Goal: Obtain resource: Obtain resource

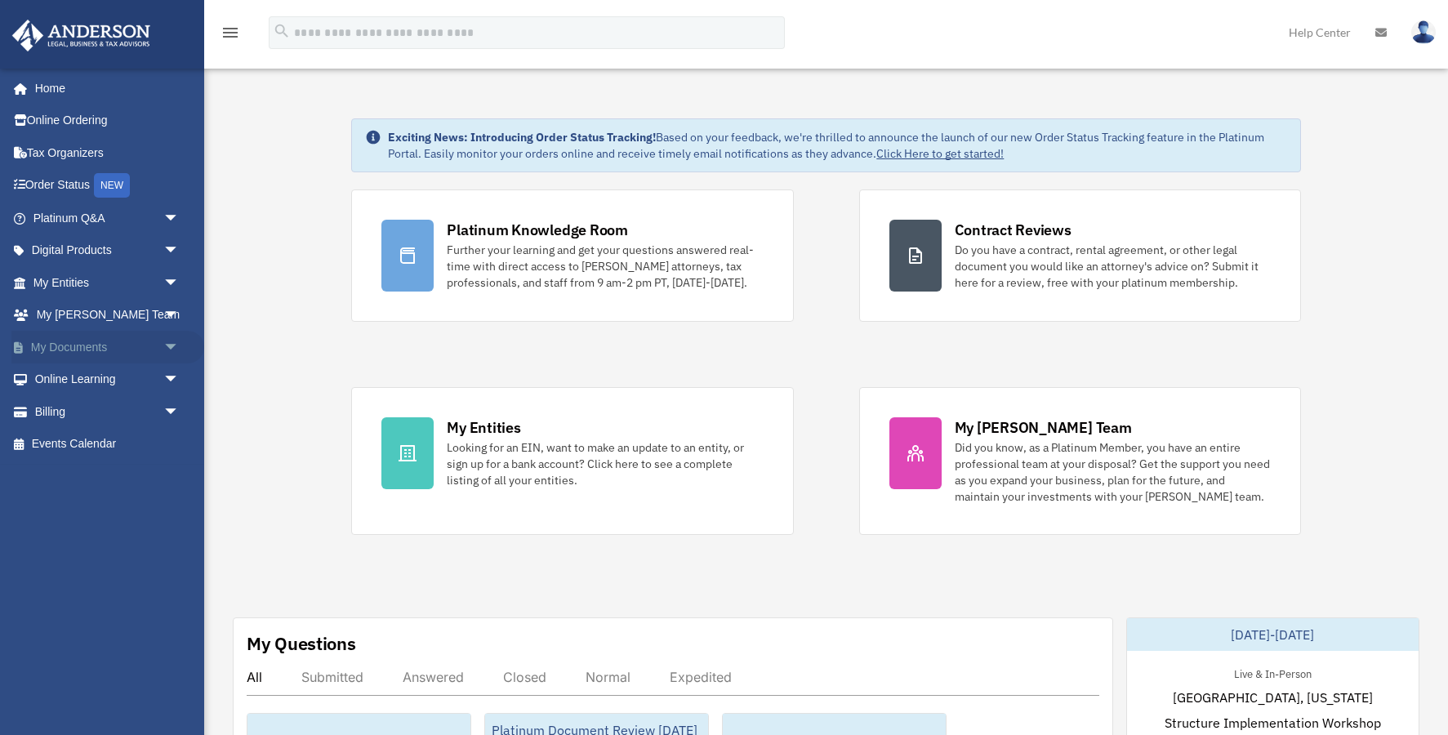
click at [171, 344] on span "arrow_drop_down" at bounding box center [179, 347] width 33 height 33
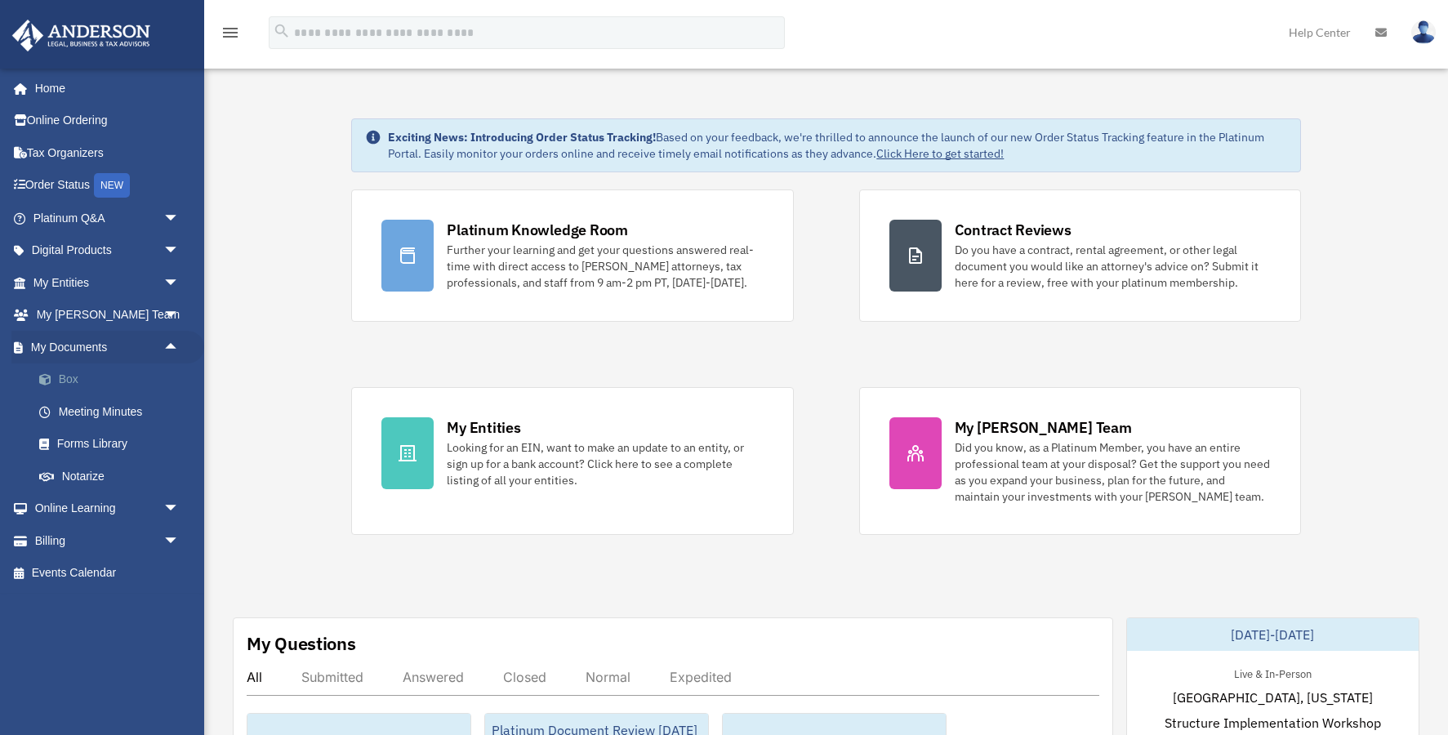
click at [73, 378] on link "Box" at bounding box center [113, 379] width 181 height 33
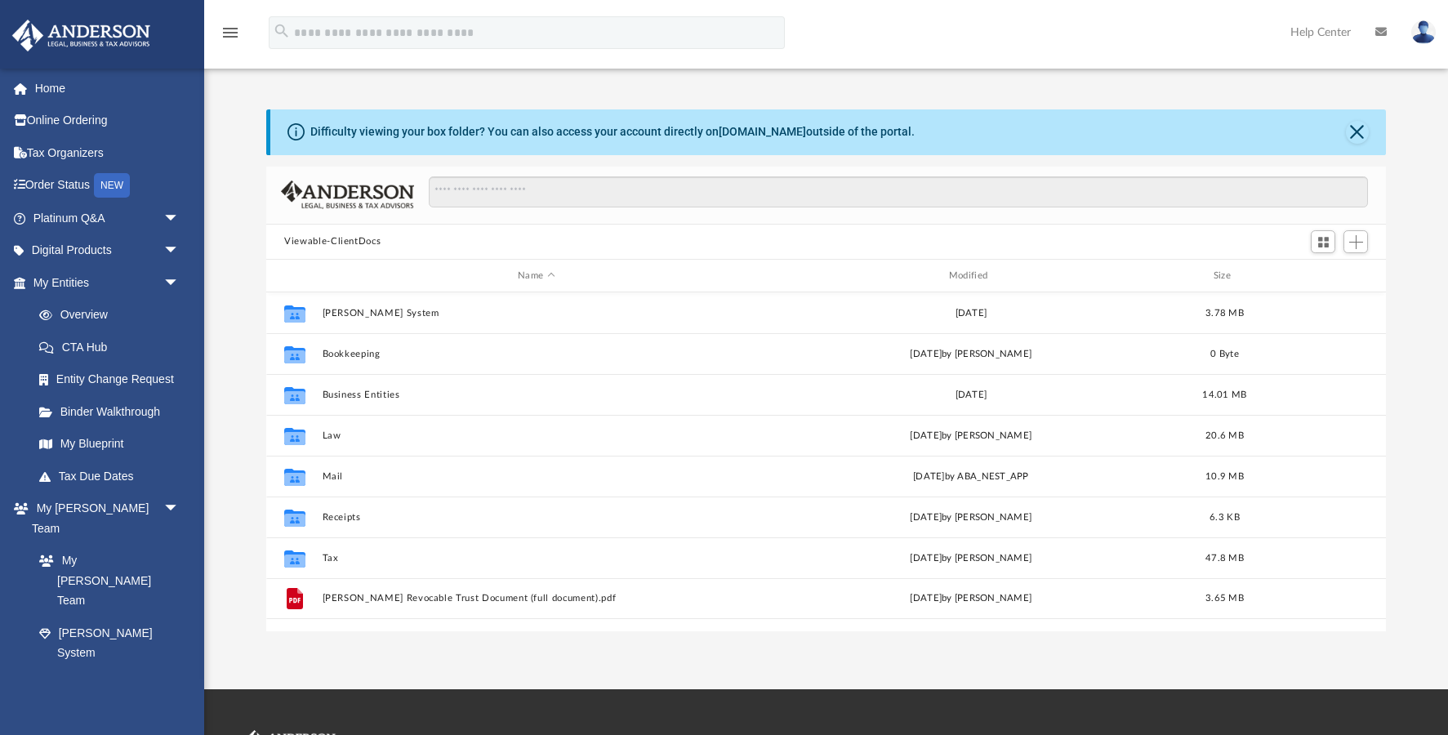
scroll to position [371, 1120]
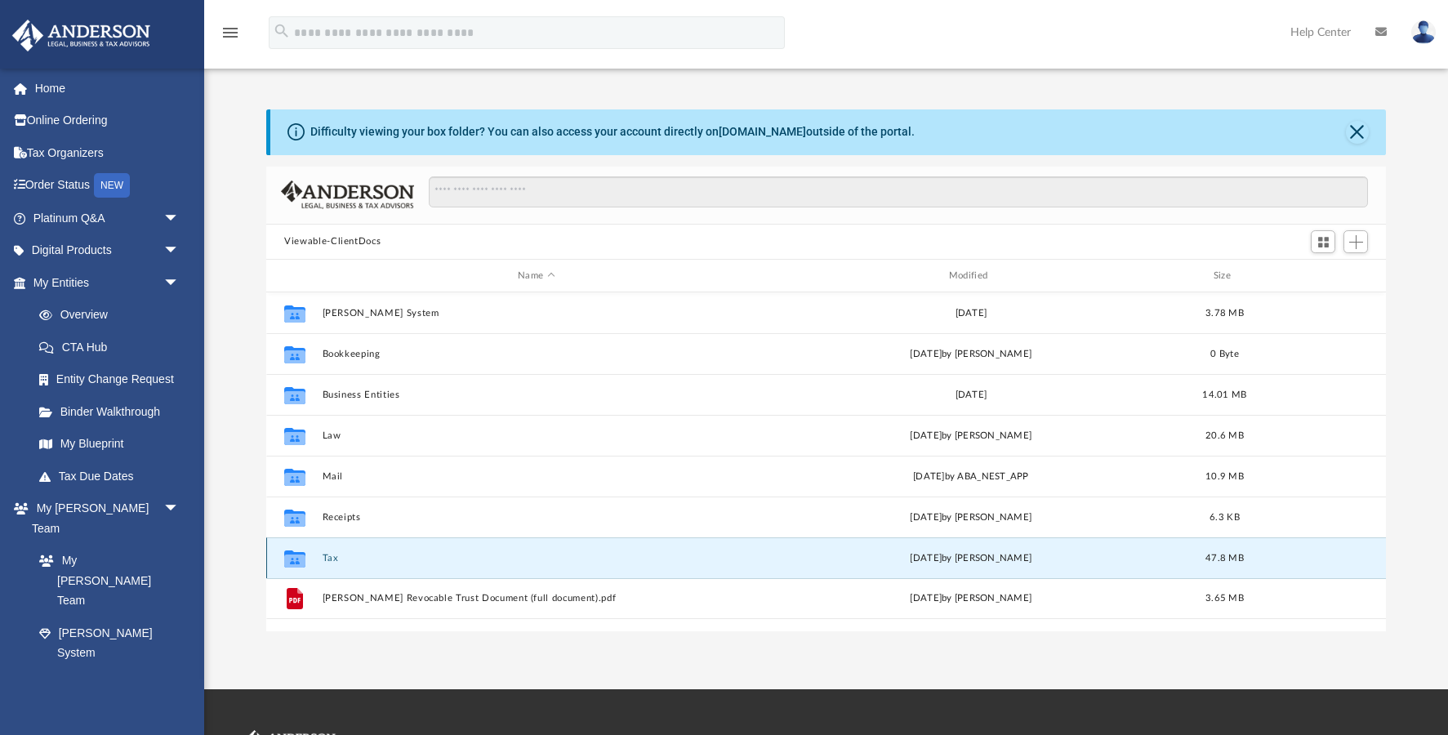
click at [335, 556] on button "Tax" at bounding box center [537, 558] width 428 height 11
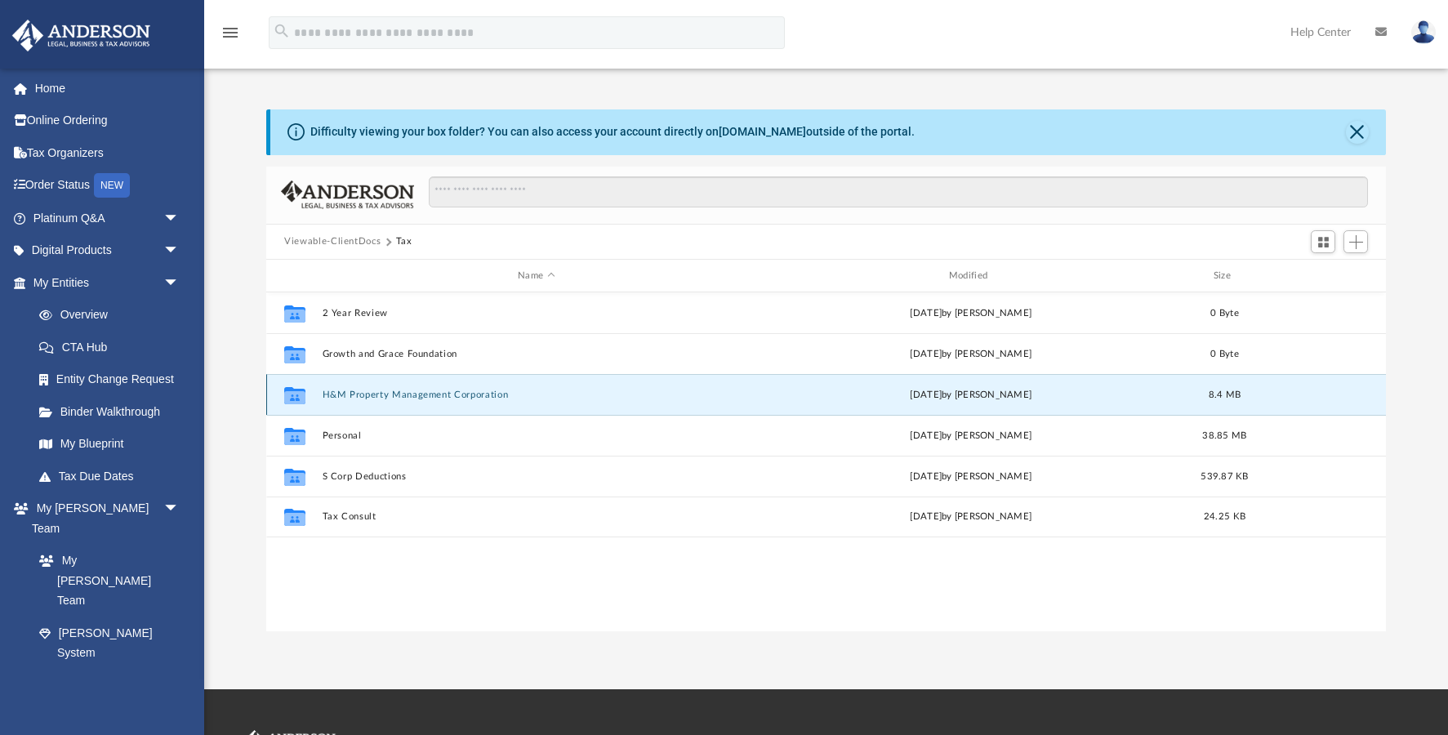
click at [373, 398] on button "H&M Property Management Corporation" at bounding box center [537, 395] width 428 height 11
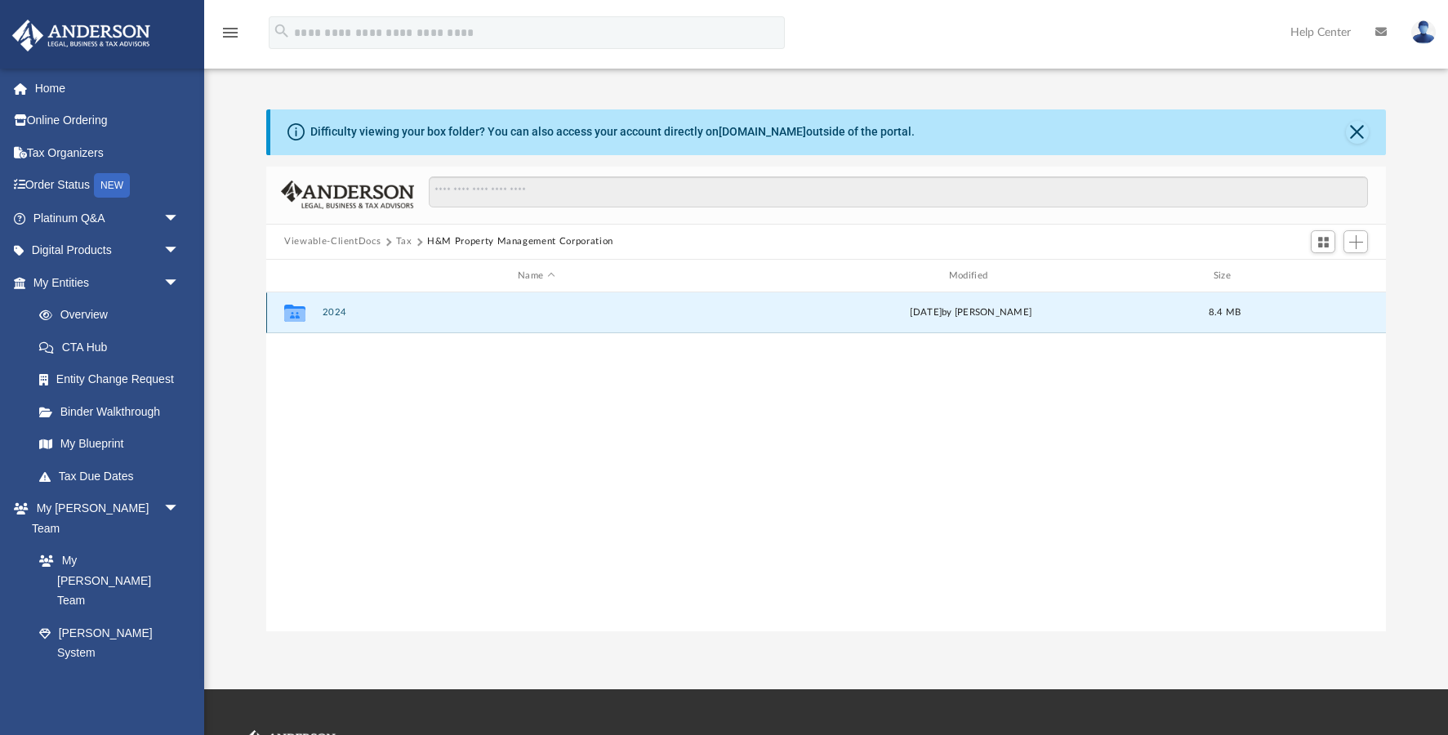
click at [338, 313] on button "2024" at bounding box center [537, 313] width 428 height 11
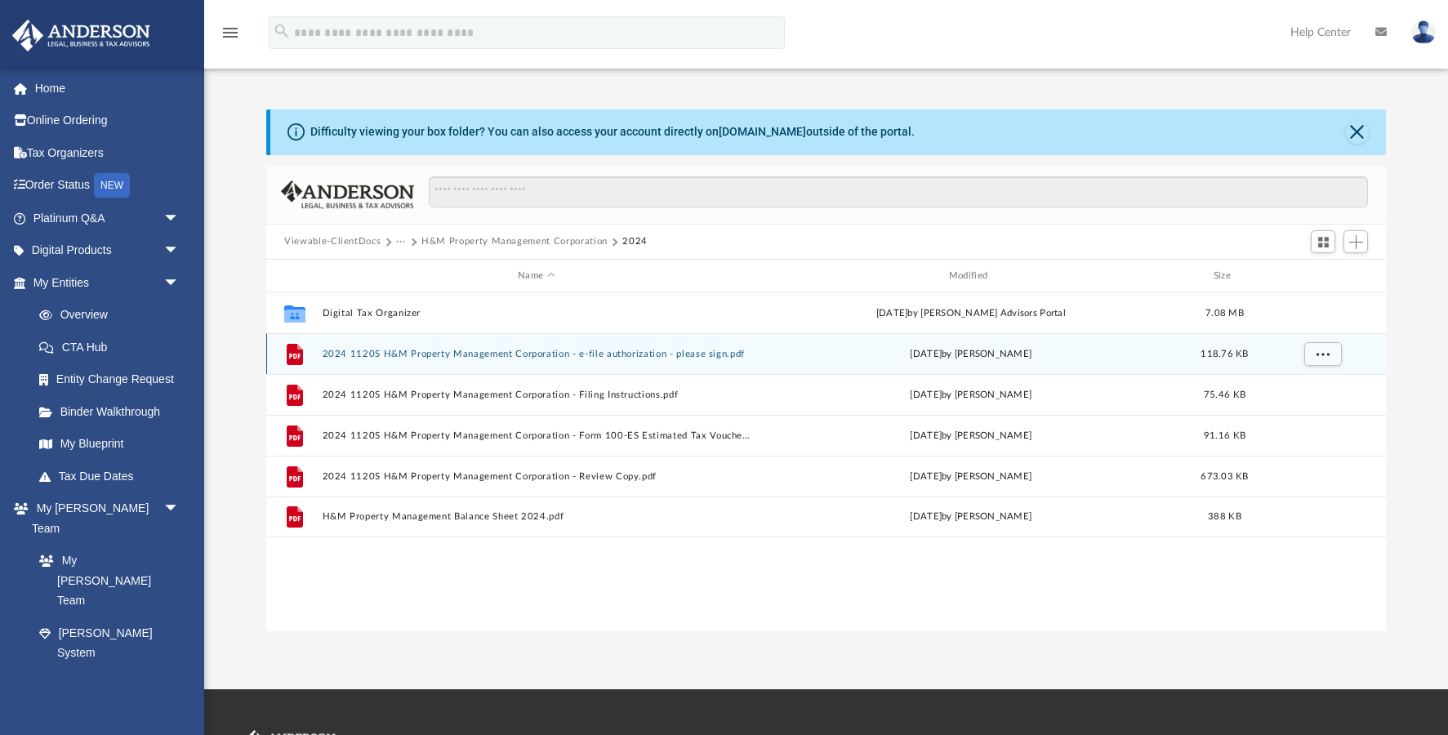
click at [398, 354] on button "2024 1120S H&M Property Management Corporation - e-file authorization - please …" at bounding box center [537, 354] width 428 height 11
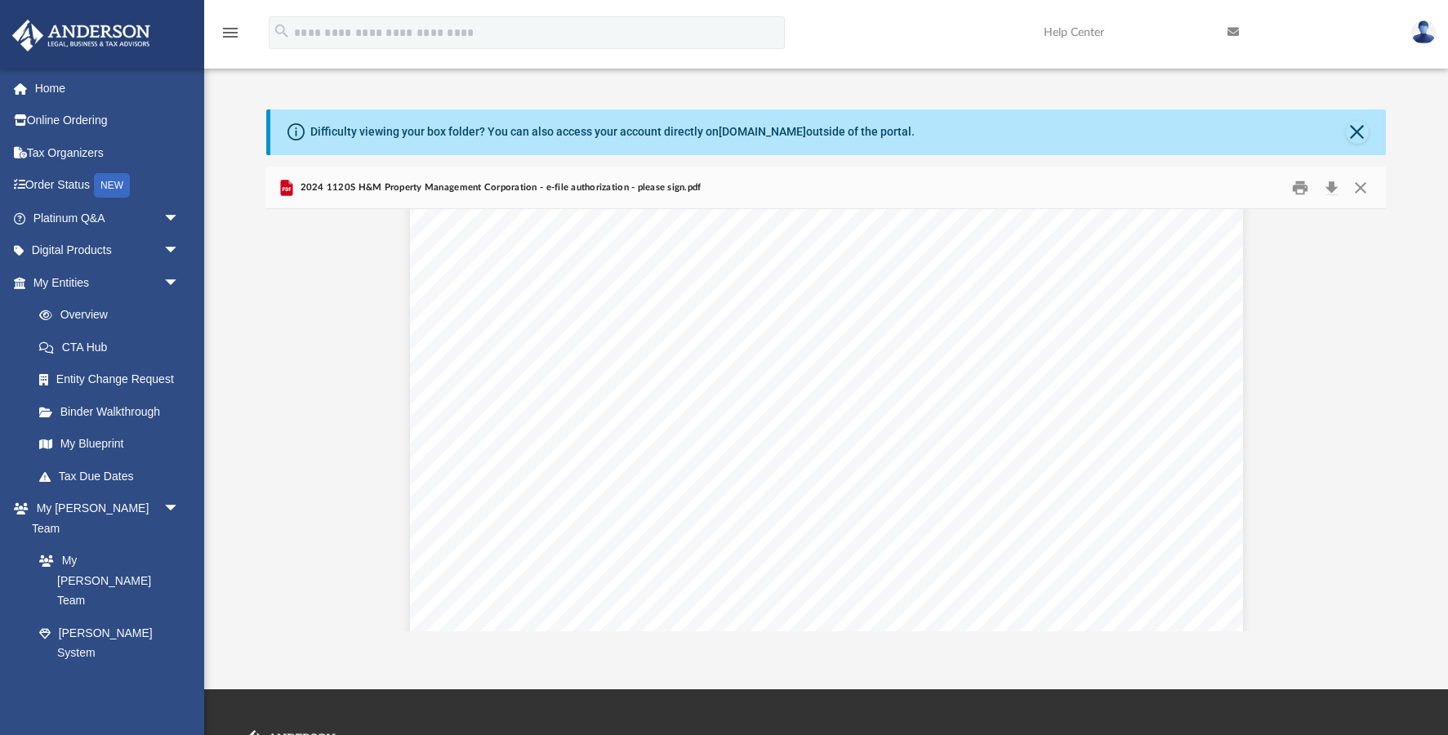
scroll to position [2885, 0]
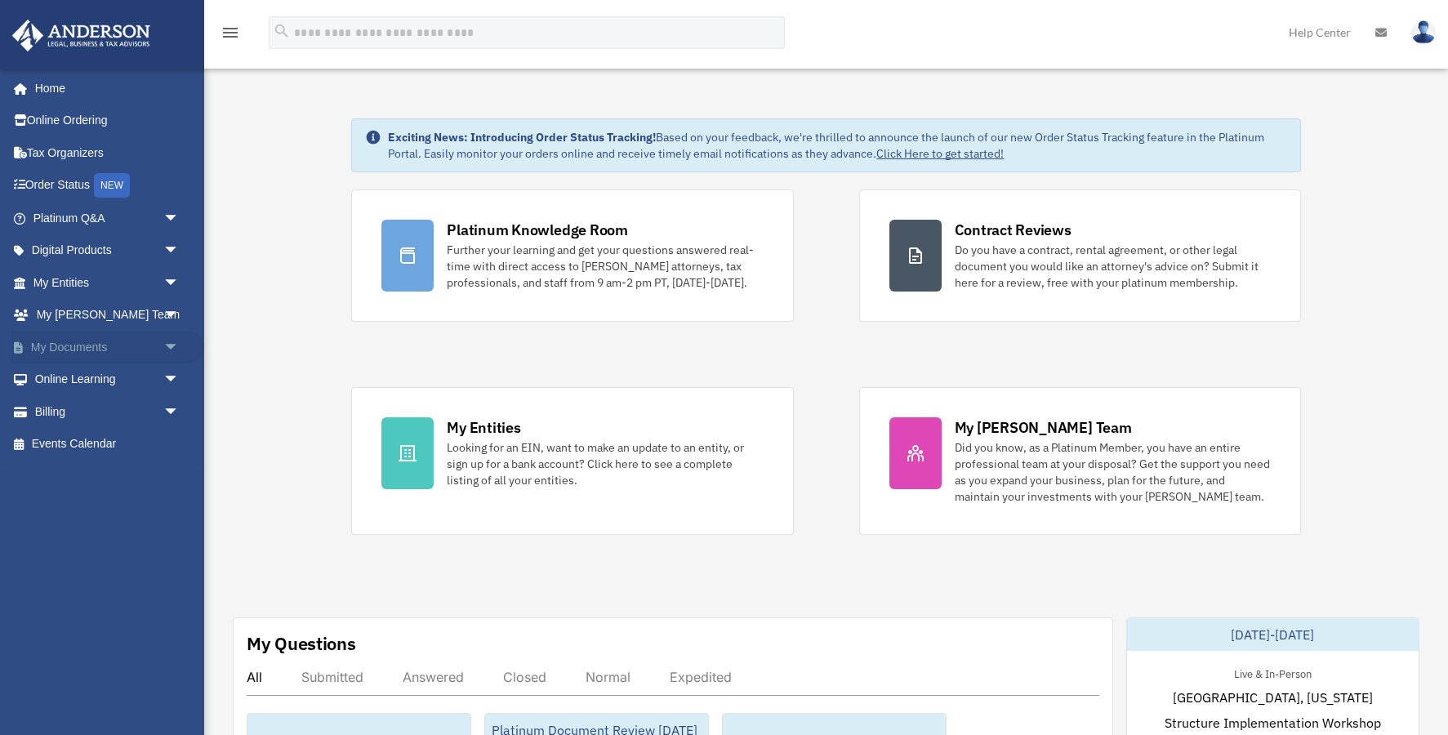
click at [174, 345] on span "arrow_drop_down" at bounding box center [179, 347] width 33 height 33
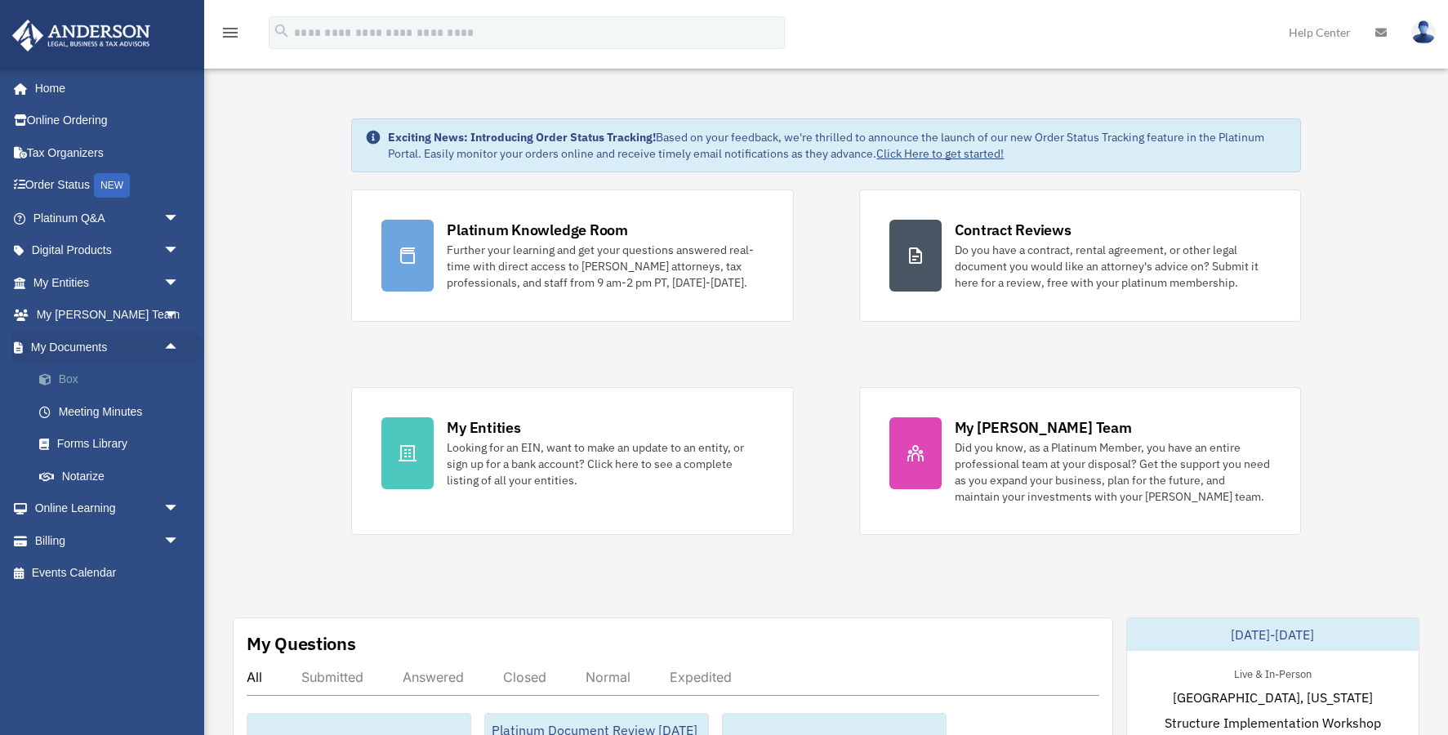
click at [76, 374] on link "Box" at bounding box center [113, 379] width 181 height 33
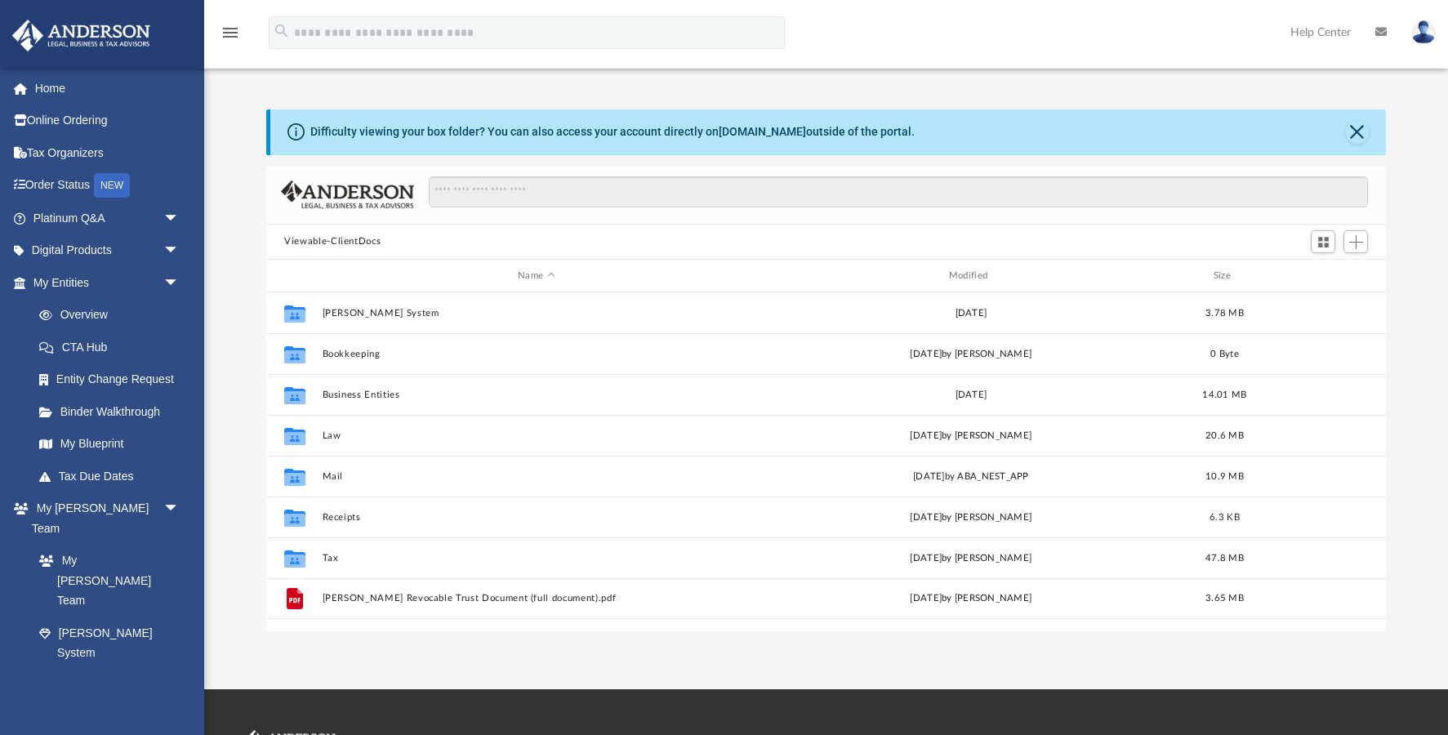
scroll to position [371, 1120]
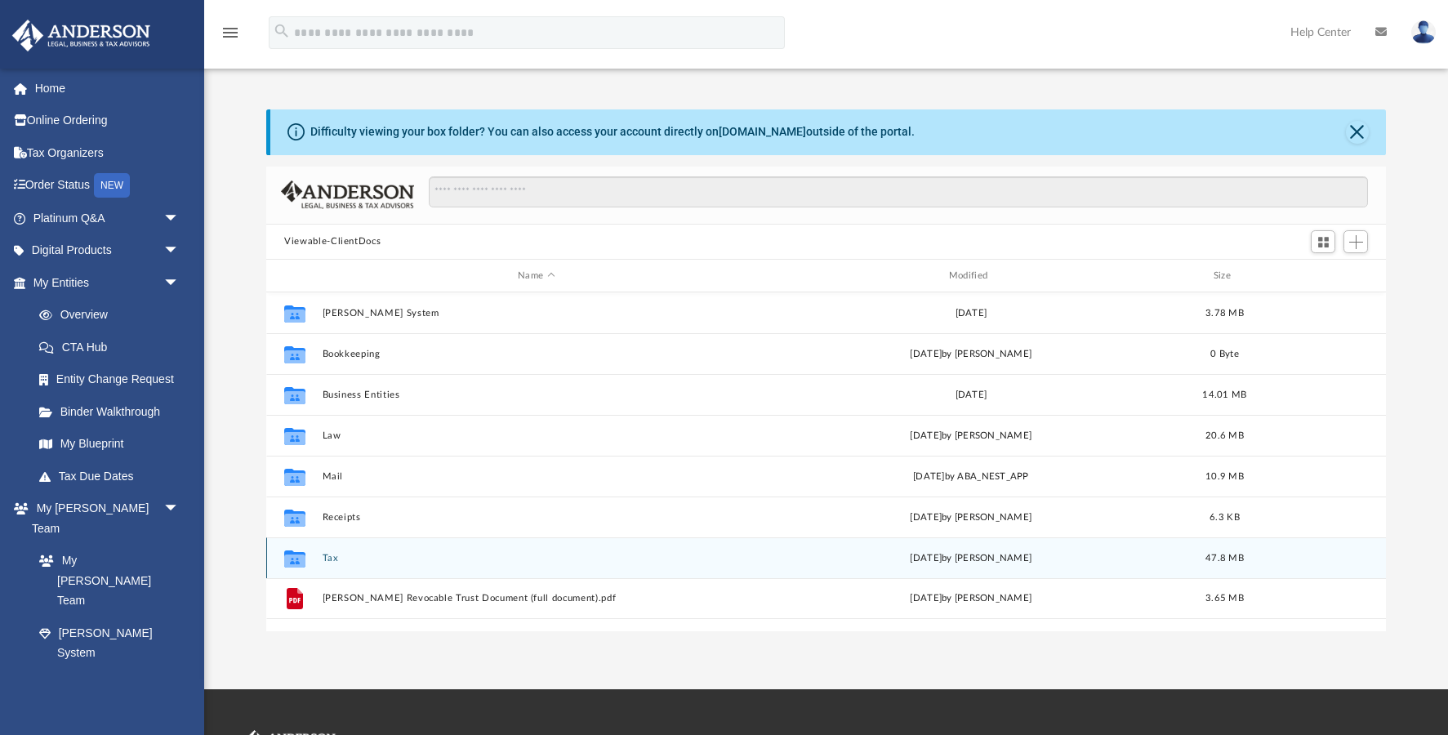
click at [330, 553] on button "Tax" at bounding box center [537, 558] width 428 height 11
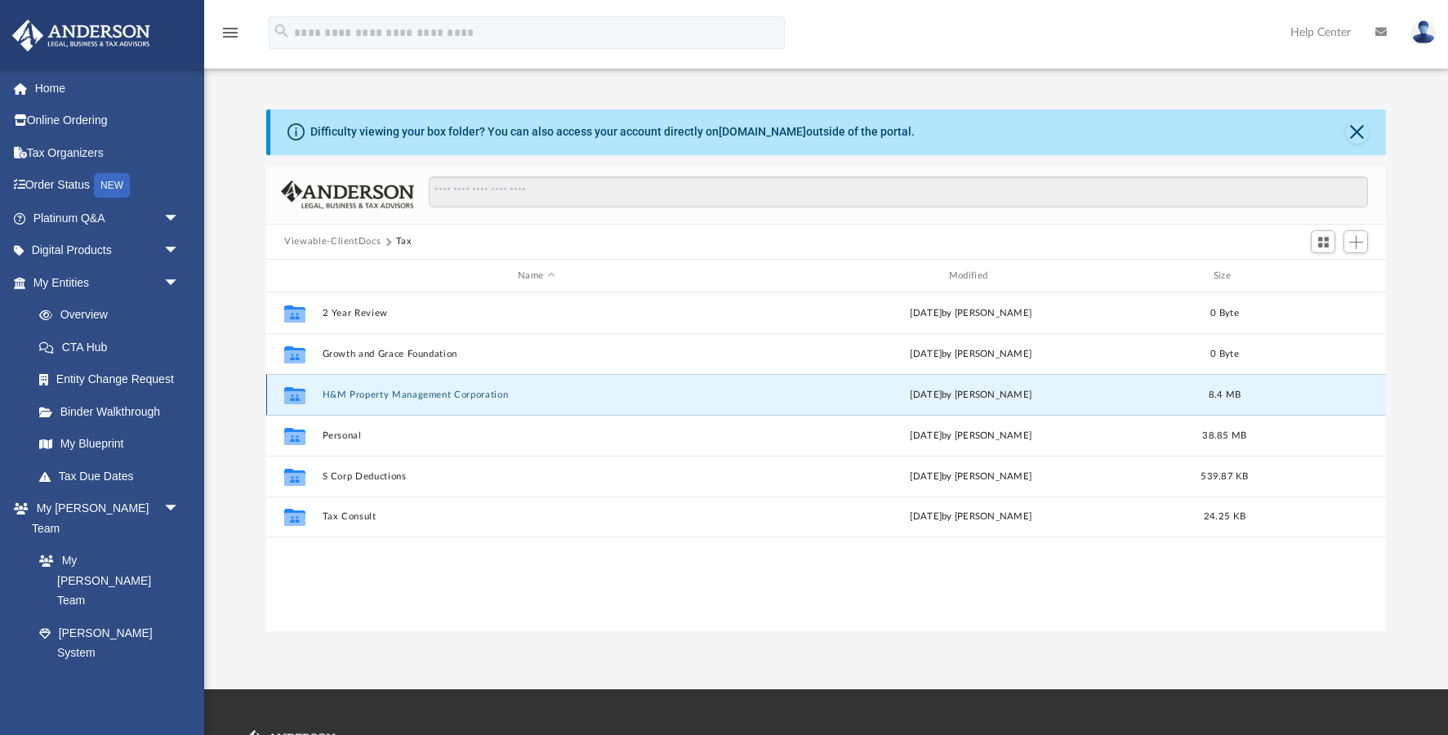
click at [358, 395] on button "H&M Property Management Corporation" at bounding box center [537, 395] width 428 height 11
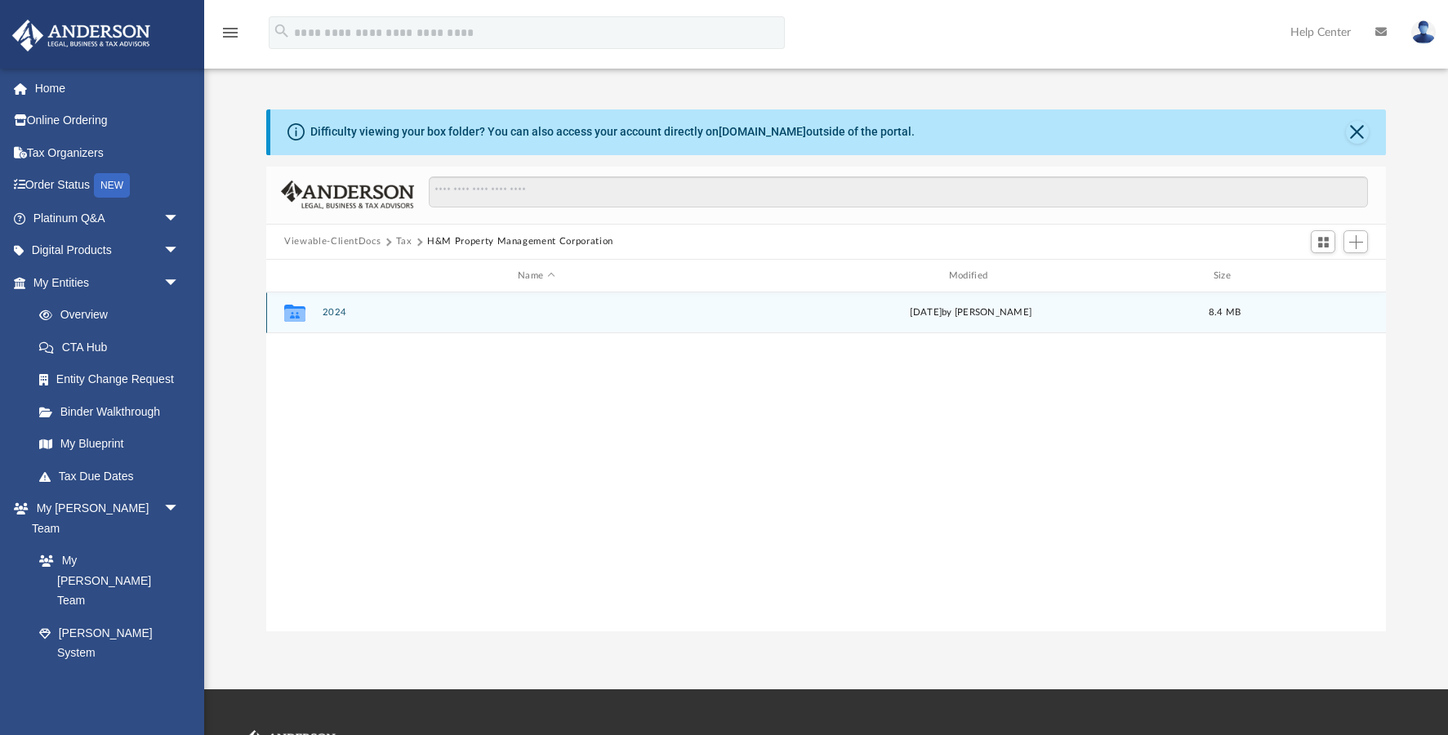
click at [299, 317] on icon "grid" at bounding box center [294, 313] width 21 height 17
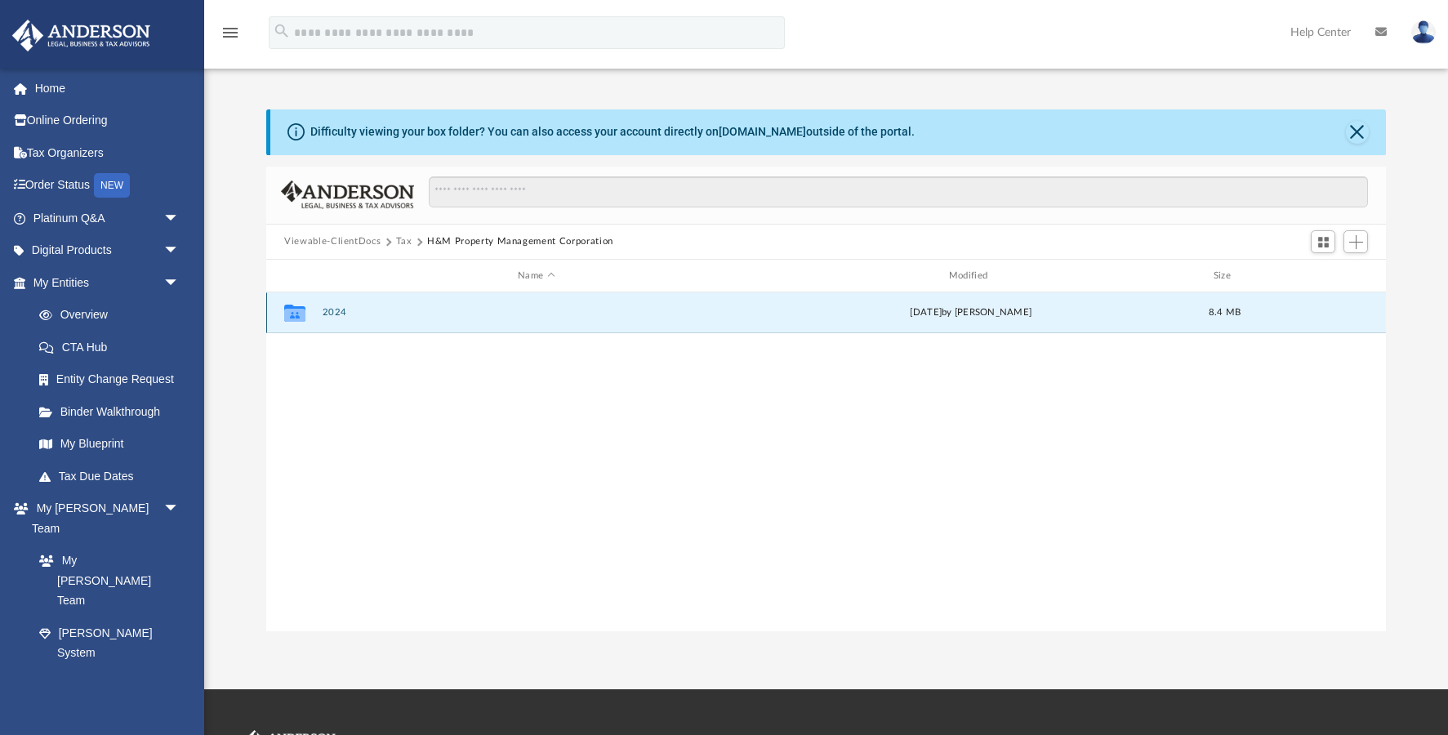
click at [344, 314] on button "2024" at bounding box center [537, 313] width 428 height 11
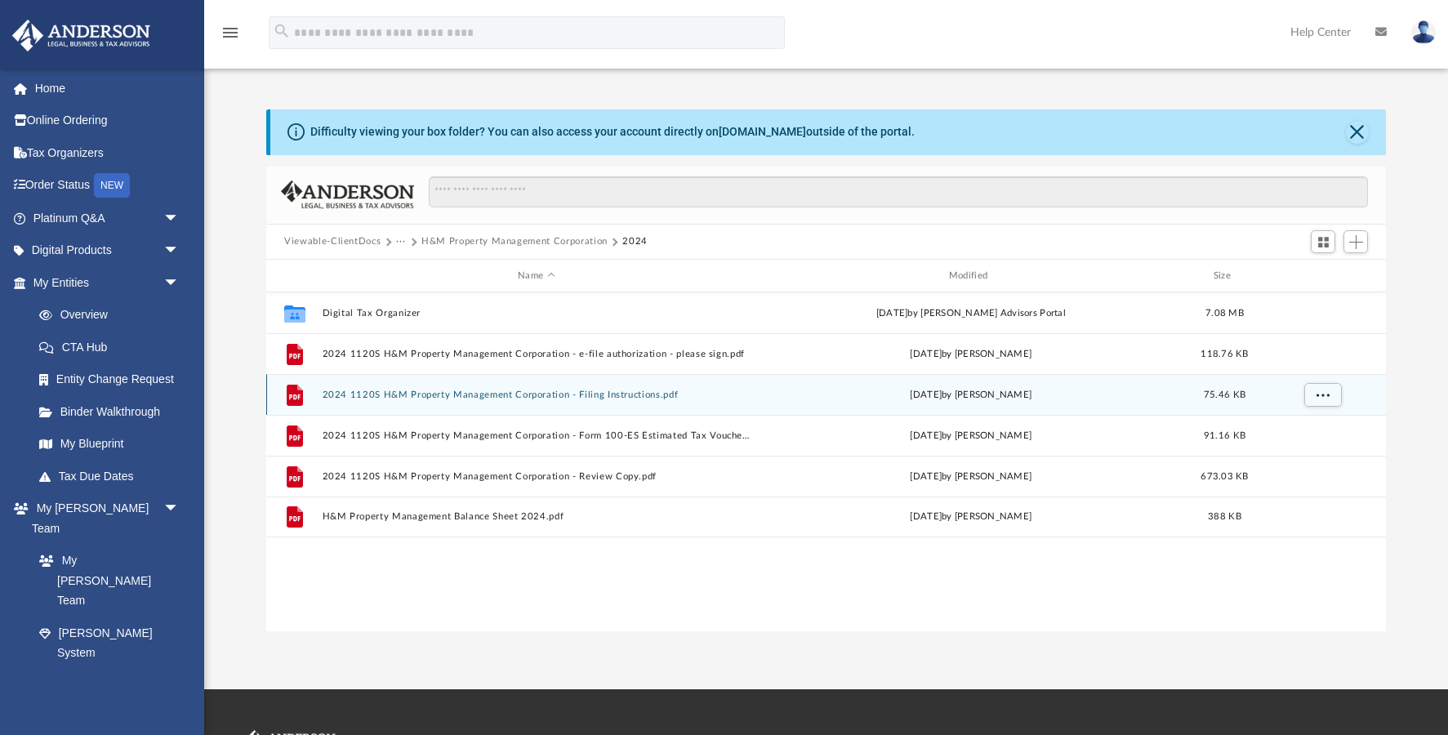
click at [376, 391] on button "2024 1120S H&M Property Management Corporation - Filing Instructions.pdf" at bounding box center [537, 395] width 428 height 11
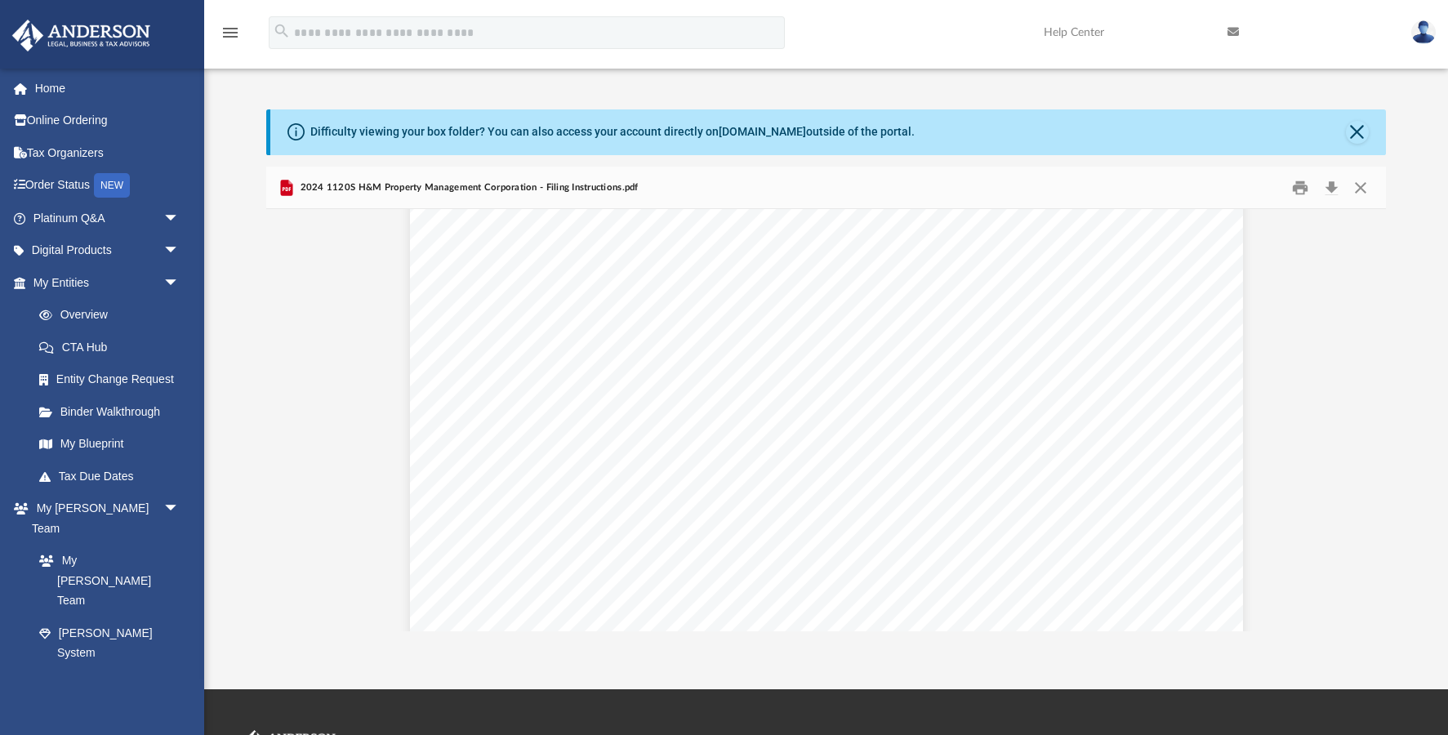
scroll to position [1783, 0]
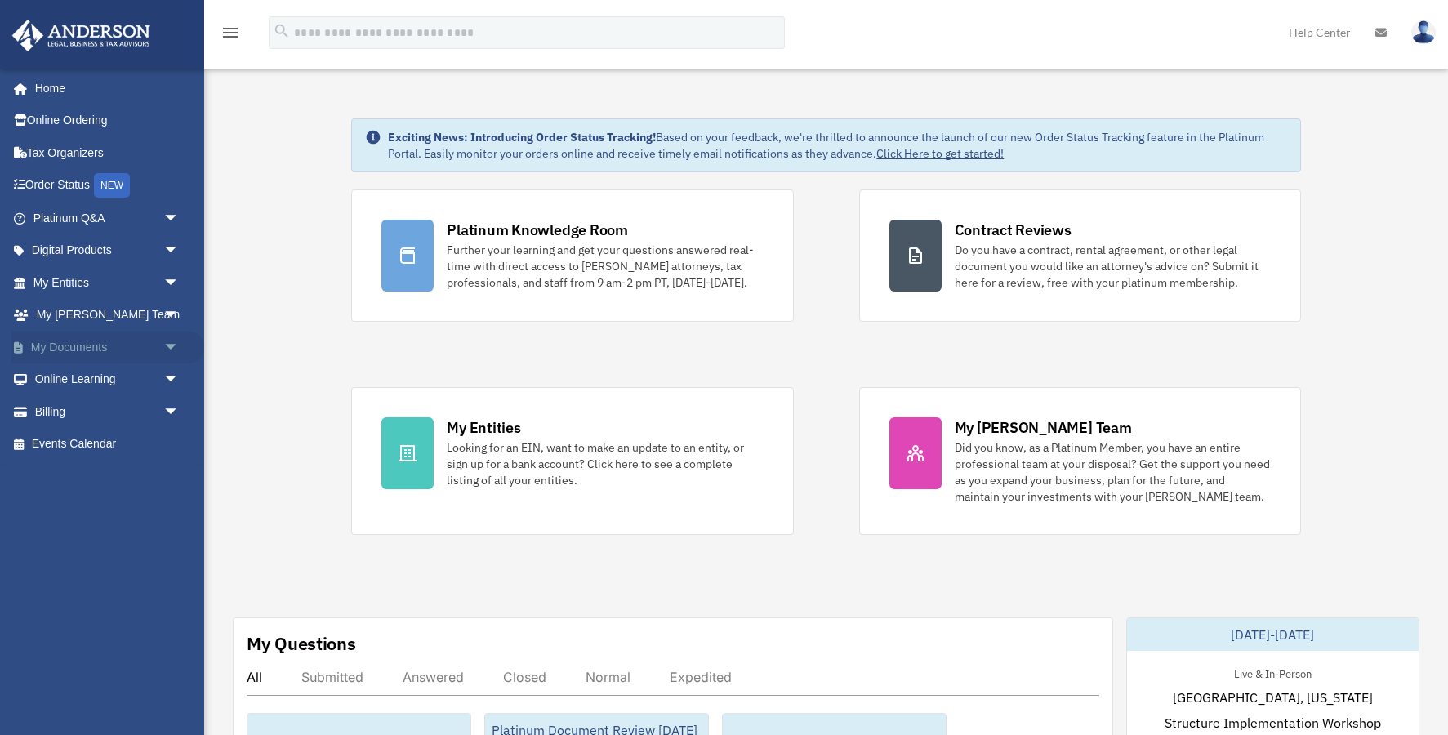
click at [172, 344] on span "arrow_drop_down" at bounding box center [179, 347] width 33 height 33
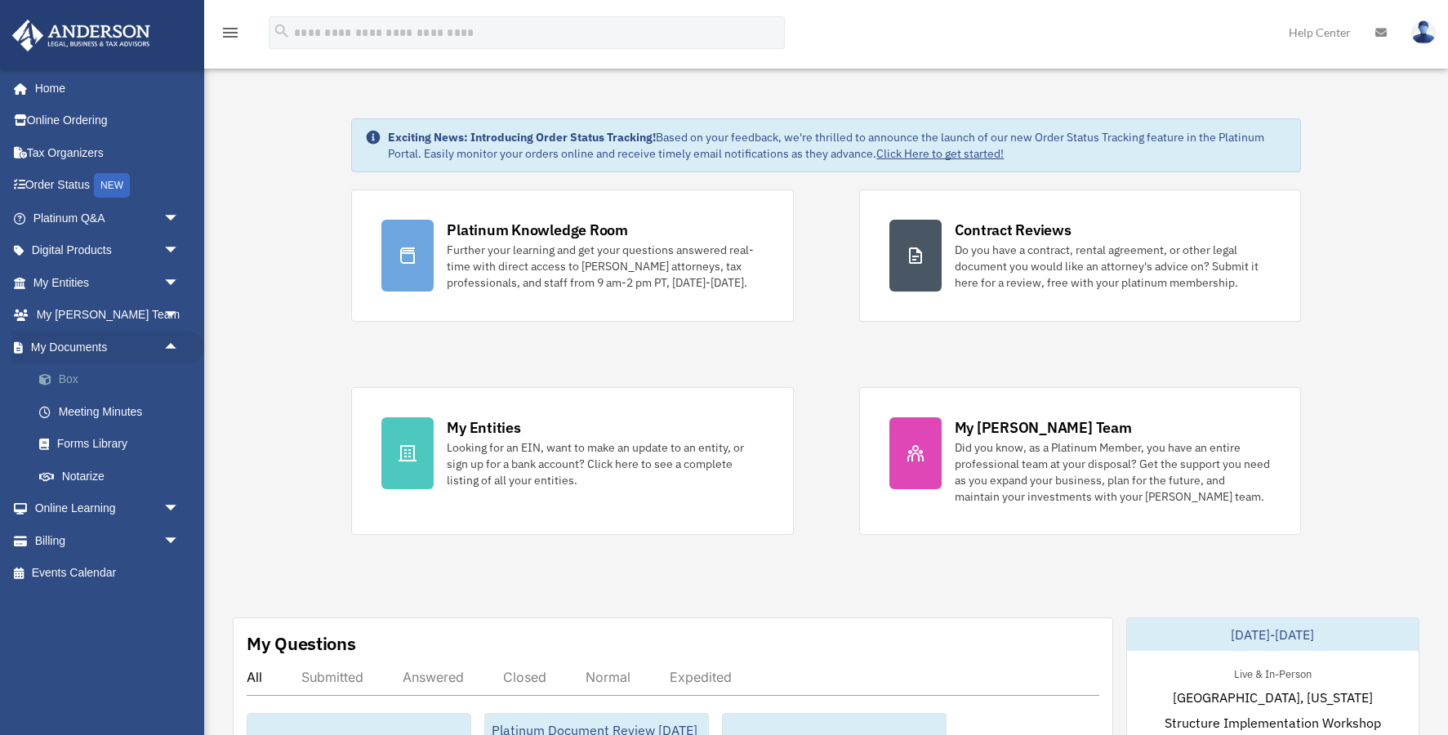
click at [87, 382] on link "Box" at bounding box center [113, 379] width 181 height 33
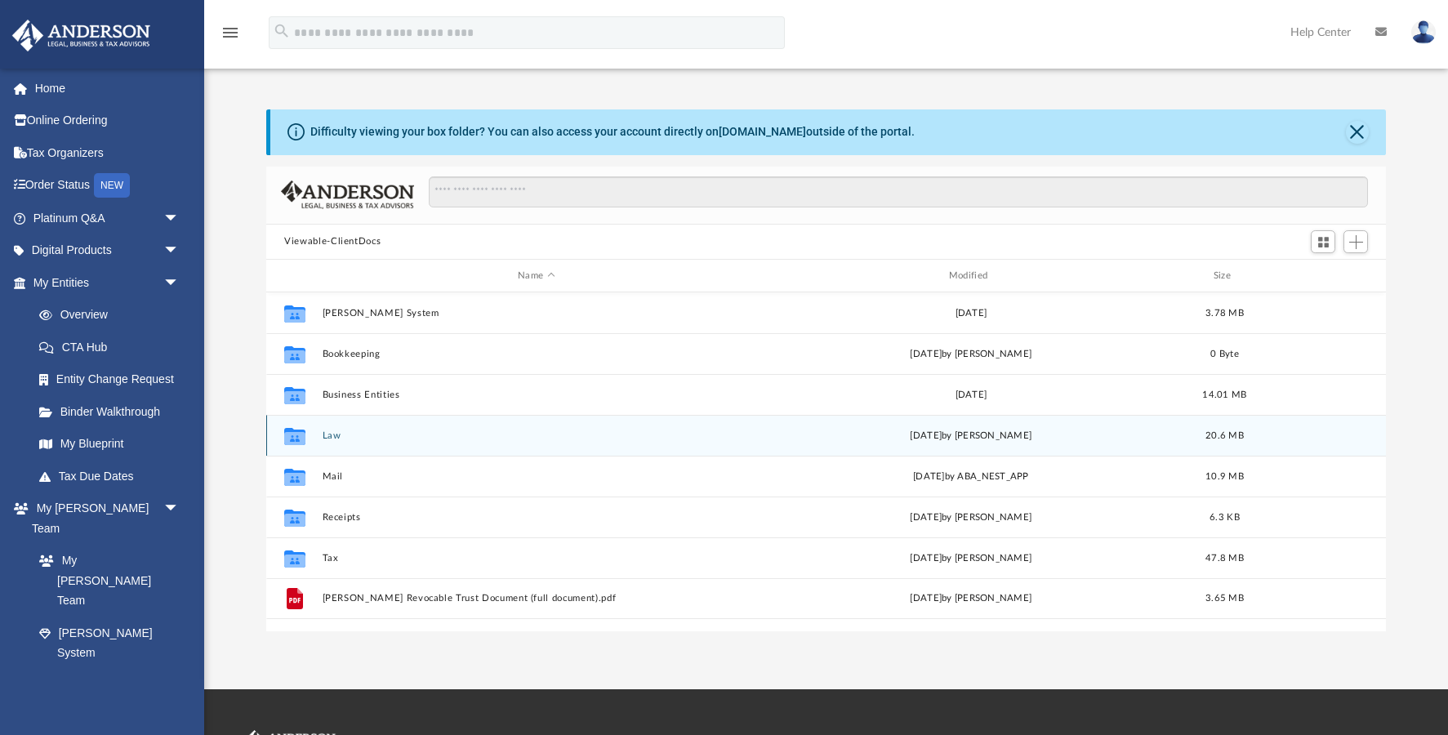
scroll to position [371, 1120]
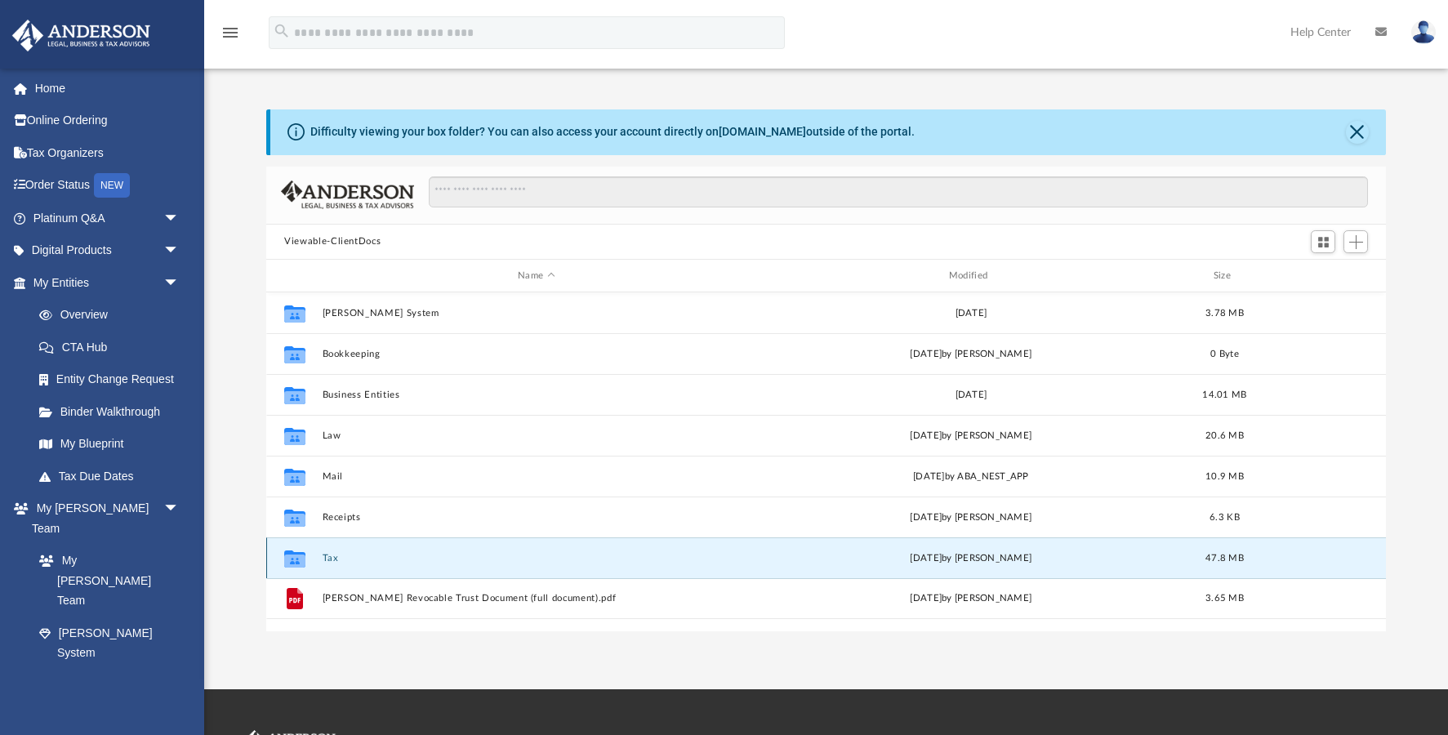
click at [330, 559] on button "Tax" at bounding box center [537, 558] width 428 height 11
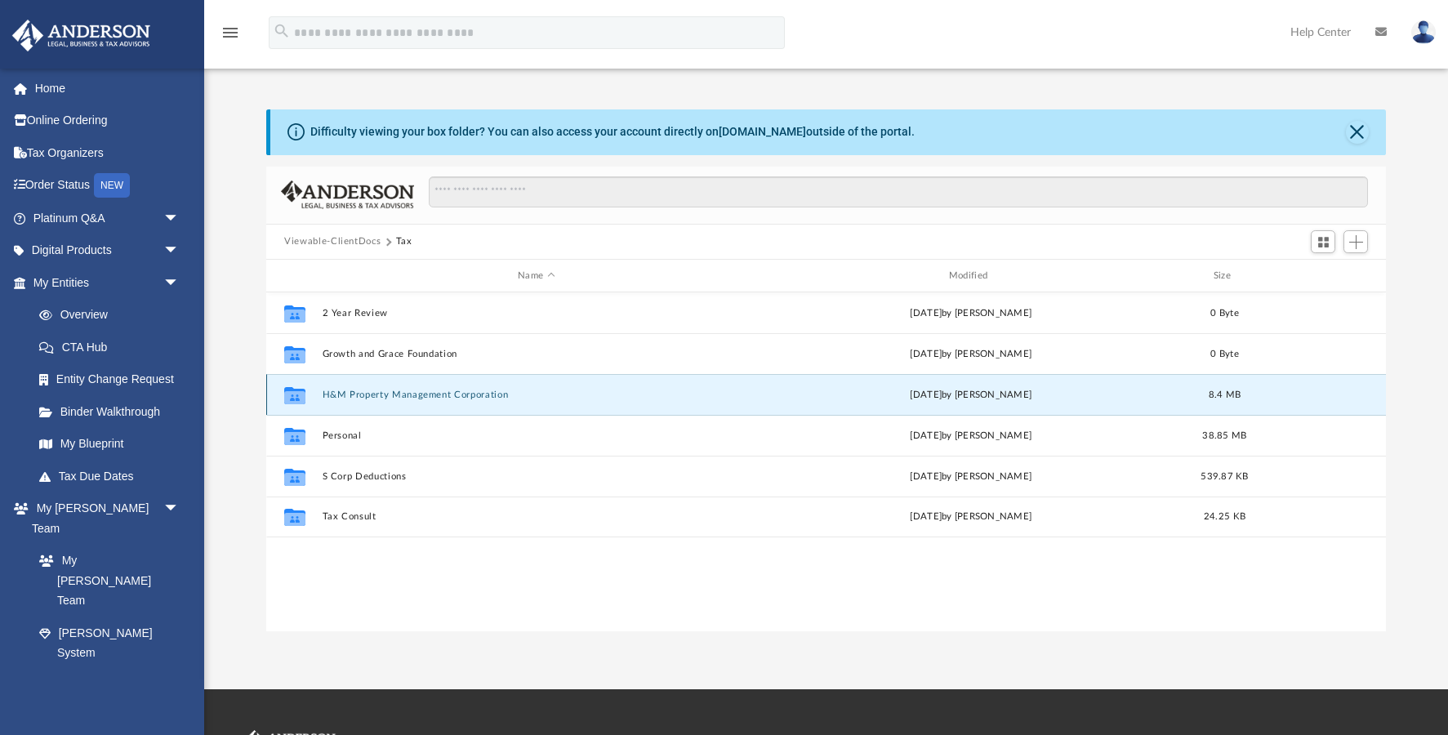
click at [411, 398] on button "H&M Property Management Corporation" at bounding box center [537, 395] width 428 height 11
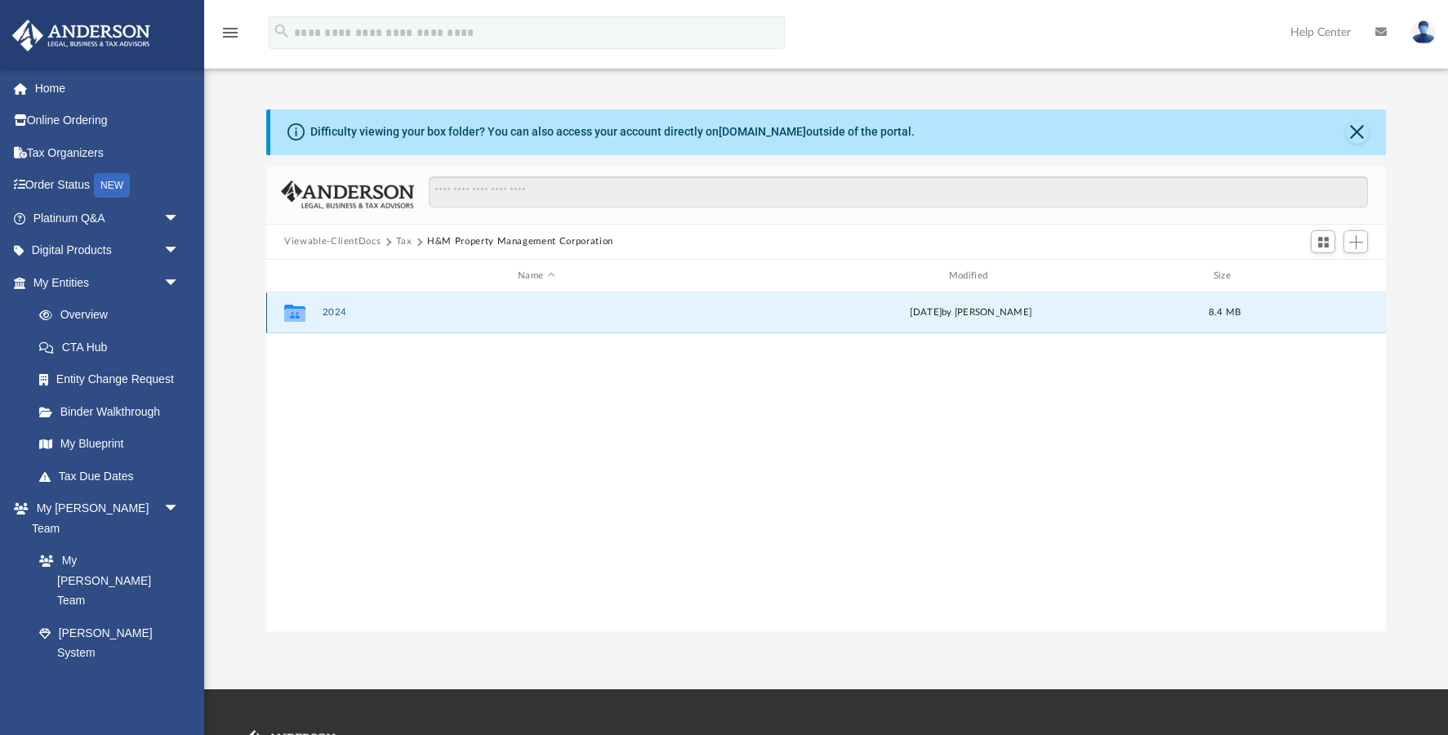
click at [337, 317] on button "2024" at bounding box center [537, 313] width 428 height 11
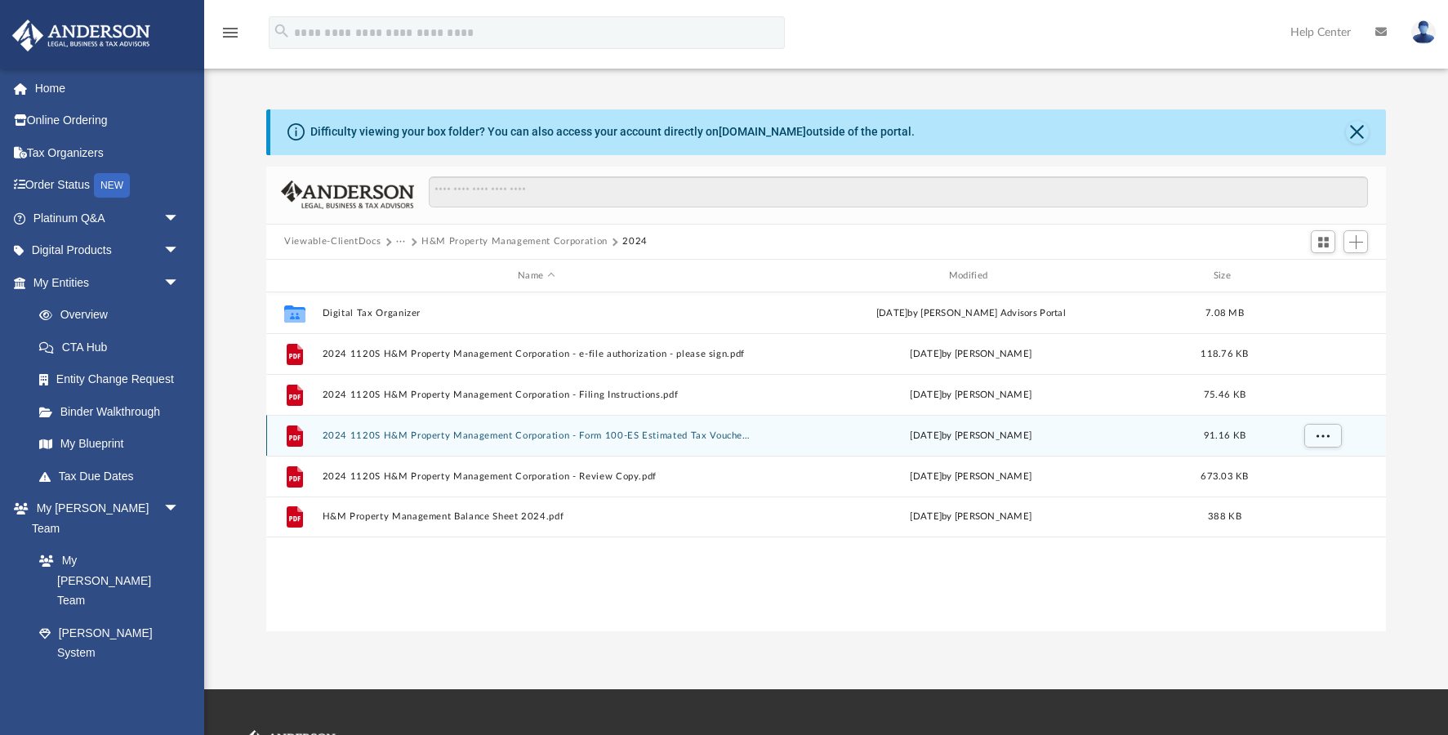
click at [501, 435] on button "2024 1120S H&M Property Management Corporation - Form 100-ES Estimated Tax Vouc…" at bounding box center [537, 435] width 428 height 11
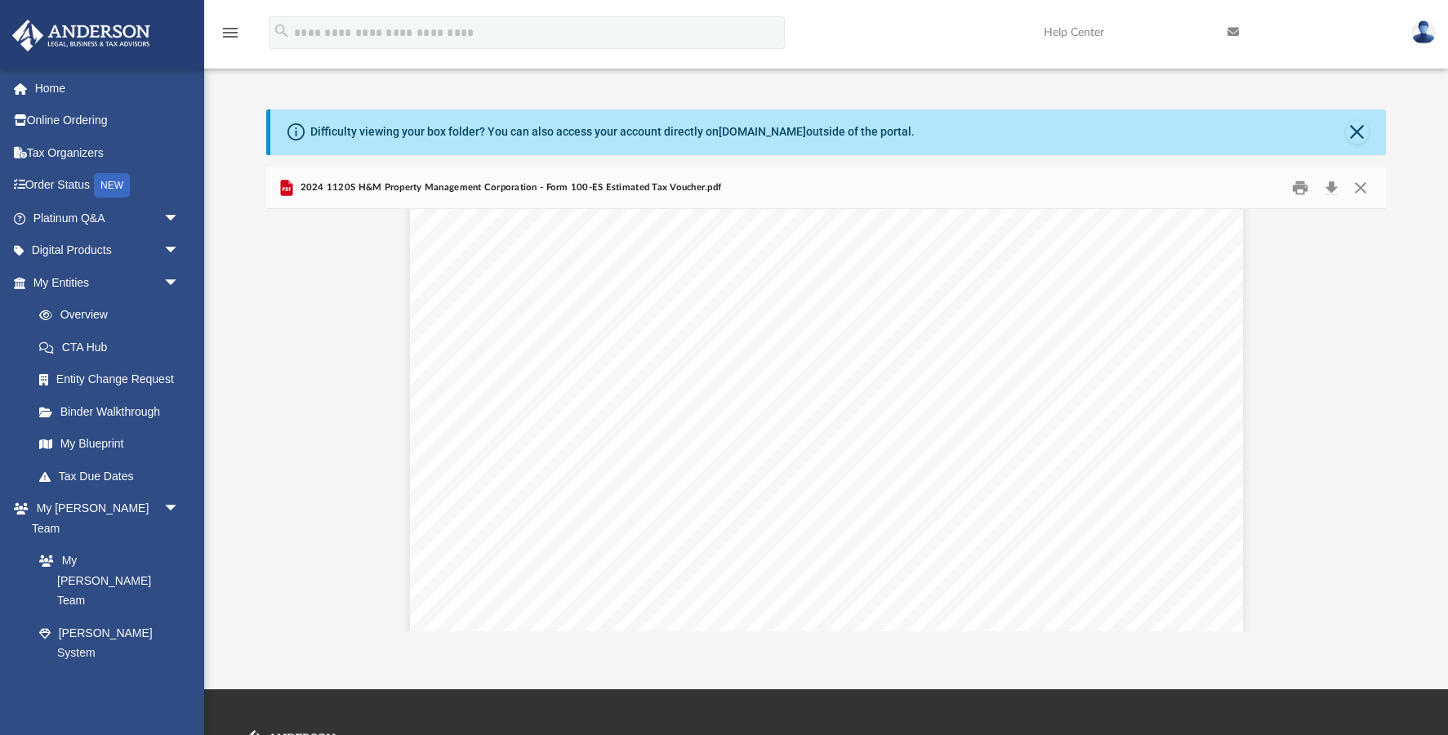
scroll to position [4686, 0]
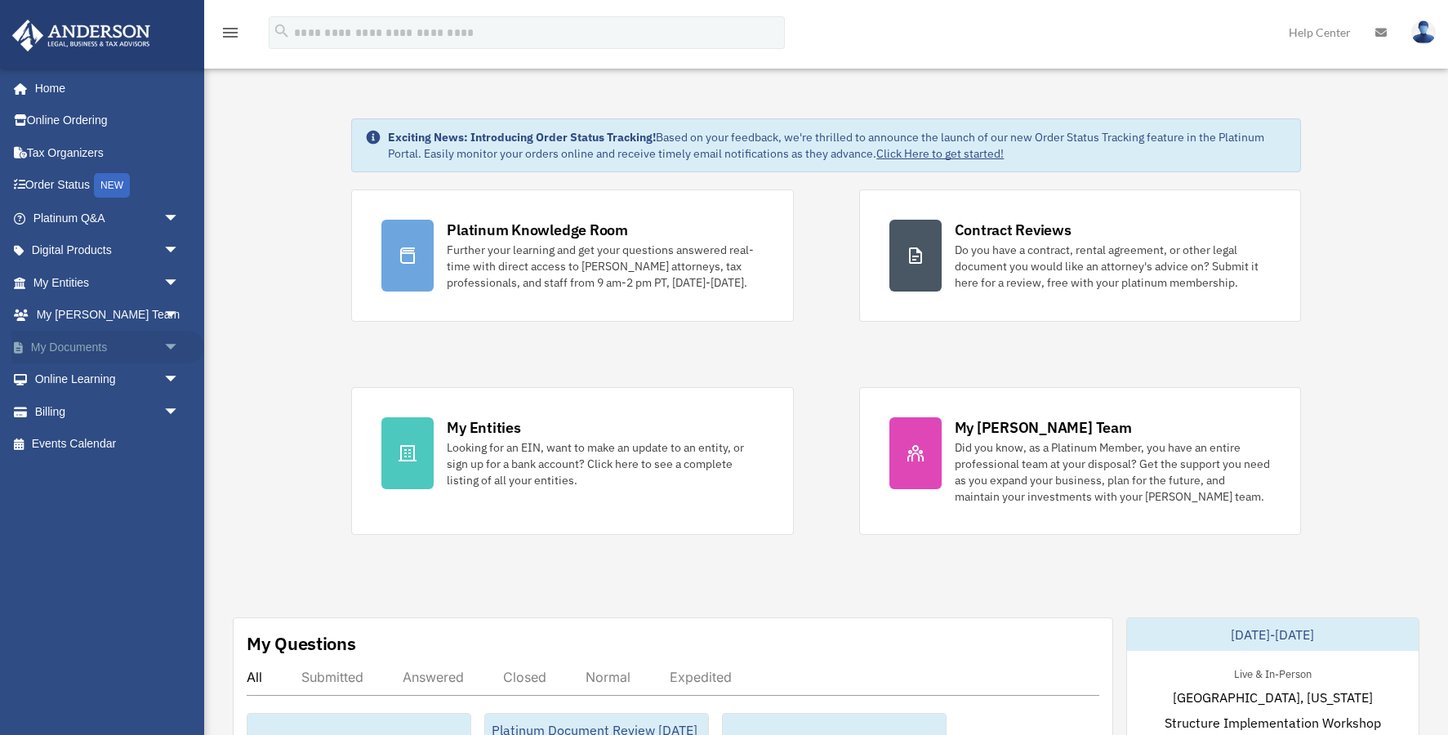
click at [172, 341] on span "arrow_drop_down" at bounding box center [179, 347] width 33 height 33
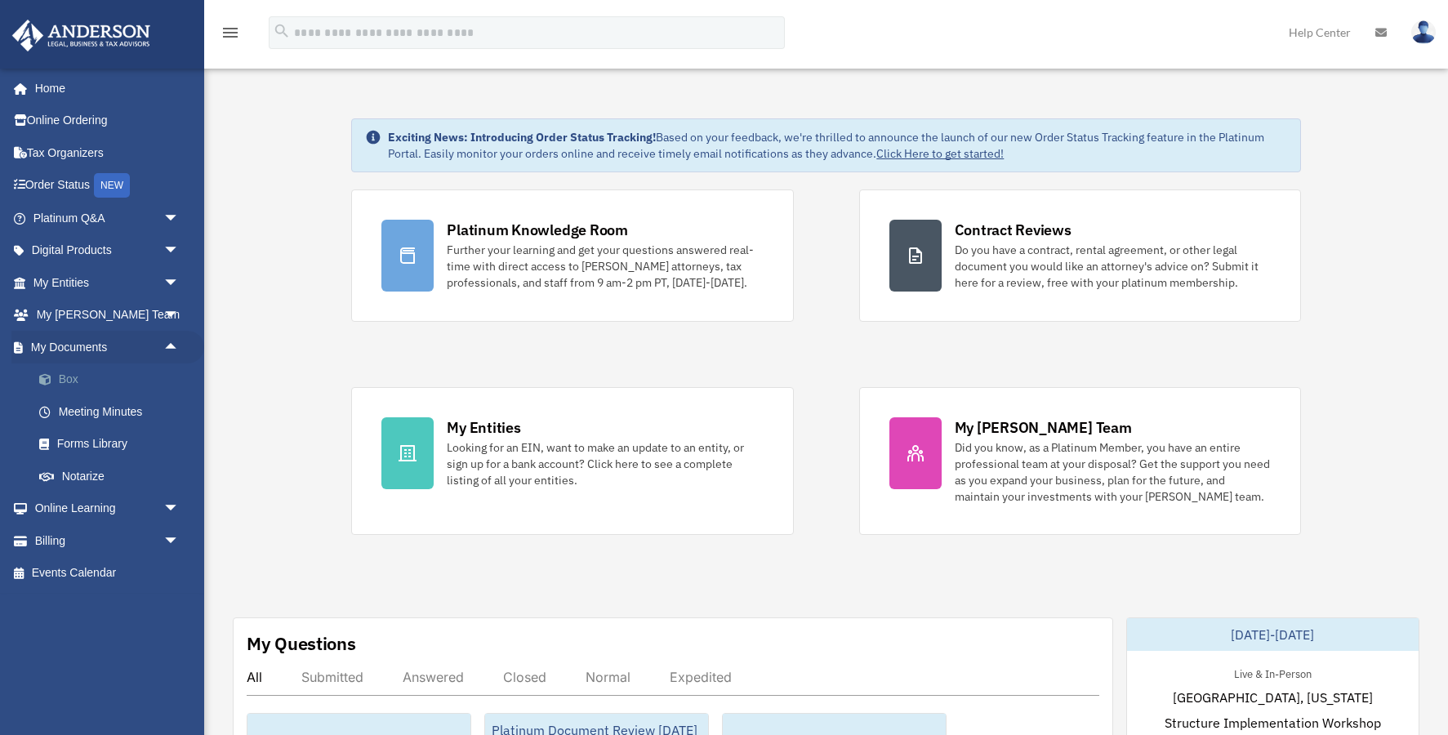
click at [78, 379] on link "Box" at bounding box center [113, 379] width 181 height 33
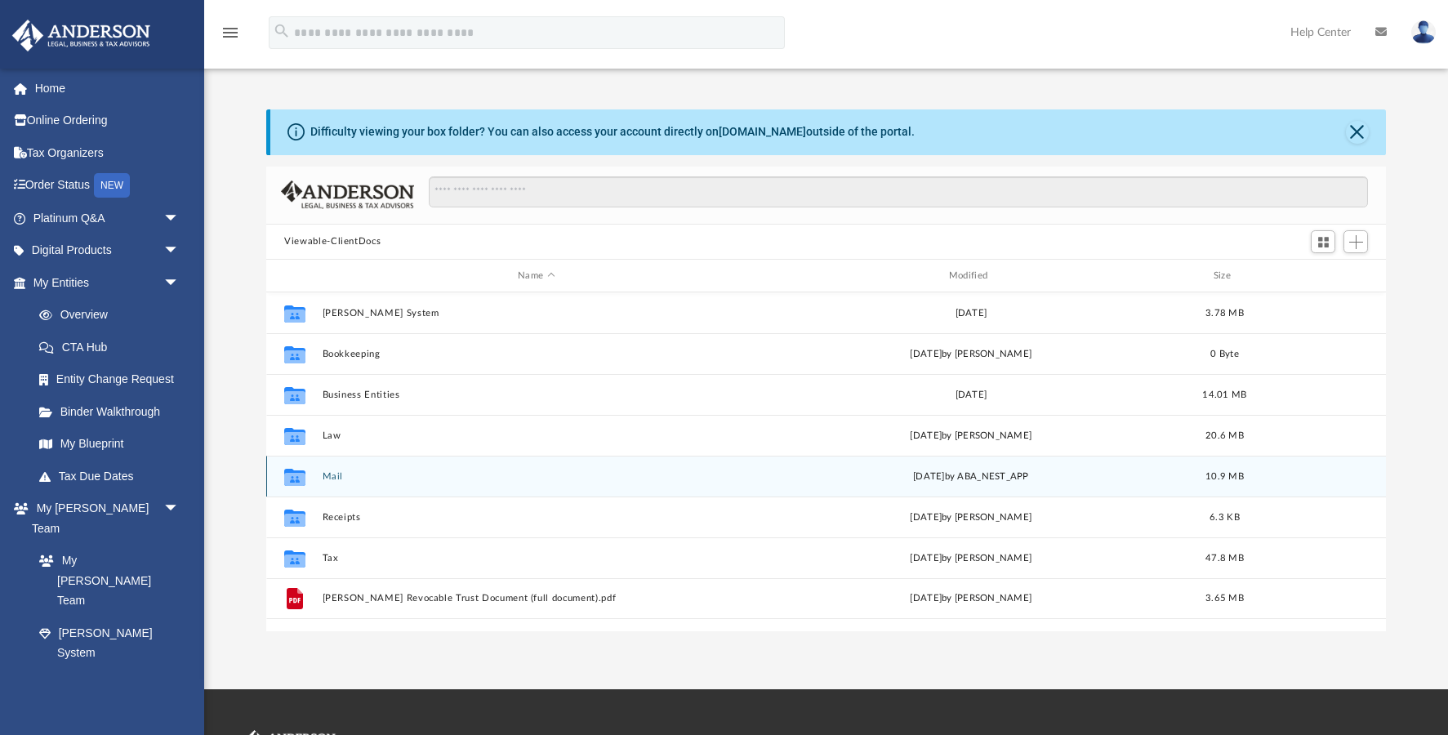
scroll to position [371, 1120]
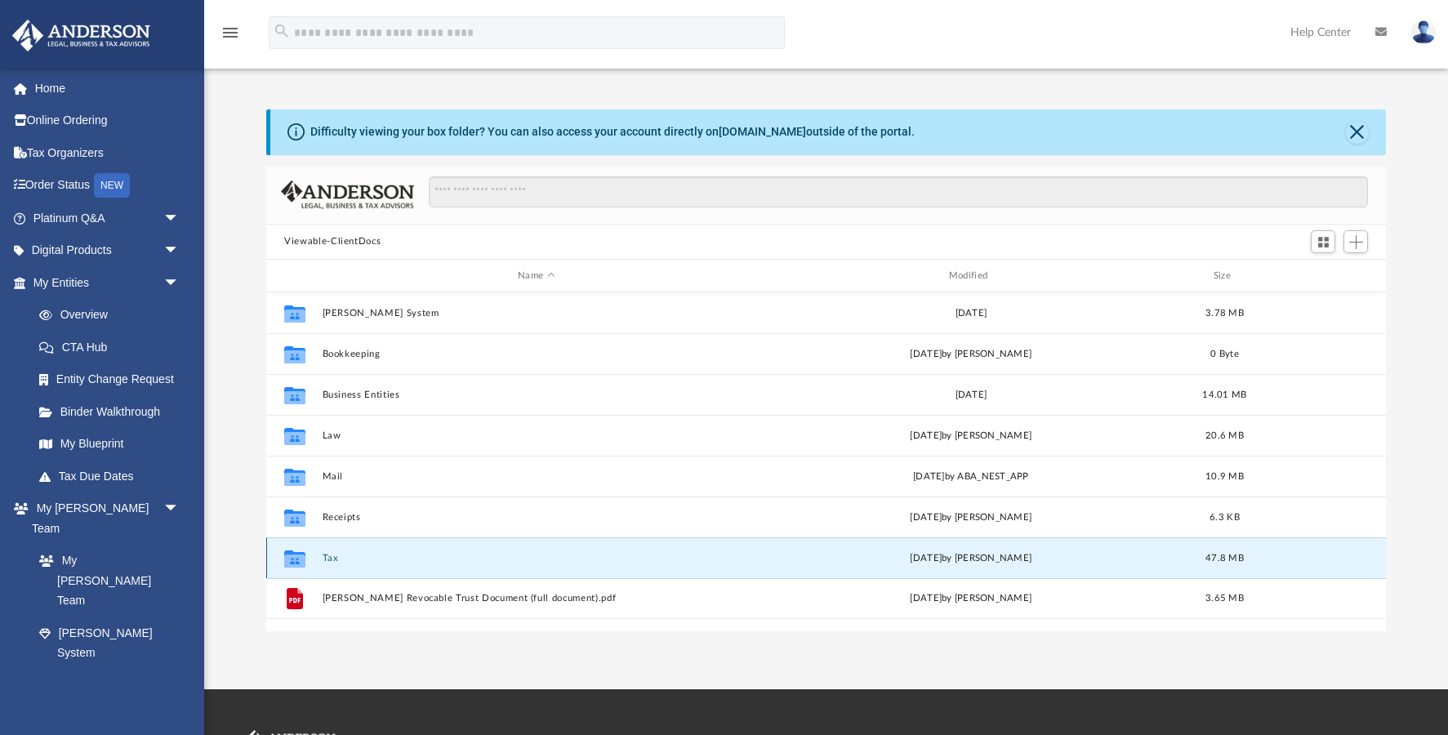
click at [332, 555] on button "Tax" at bounding box center [537, 558] width 428 height 11
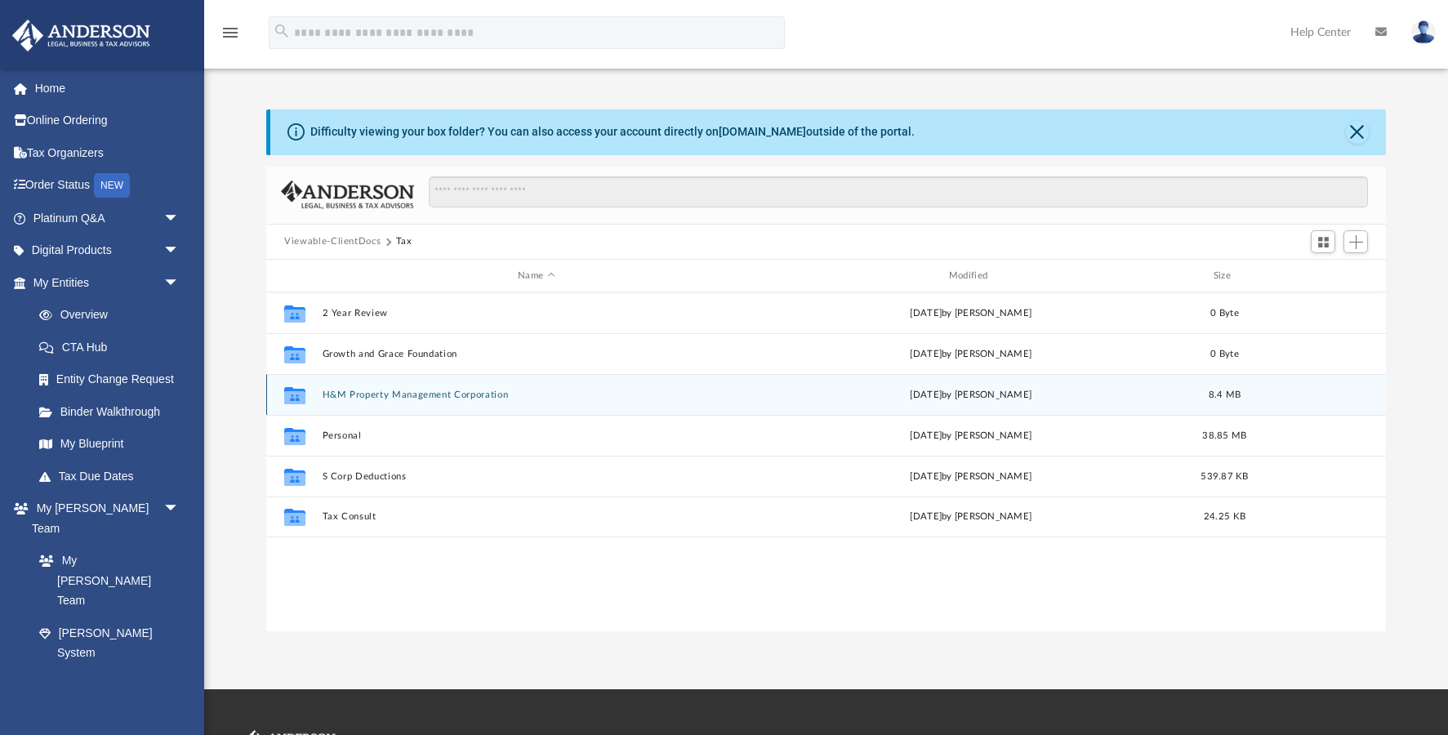
click at [417, 395] on button "H&M Property Management Corporation" at bounding box center [537, 395] width 428 height 11
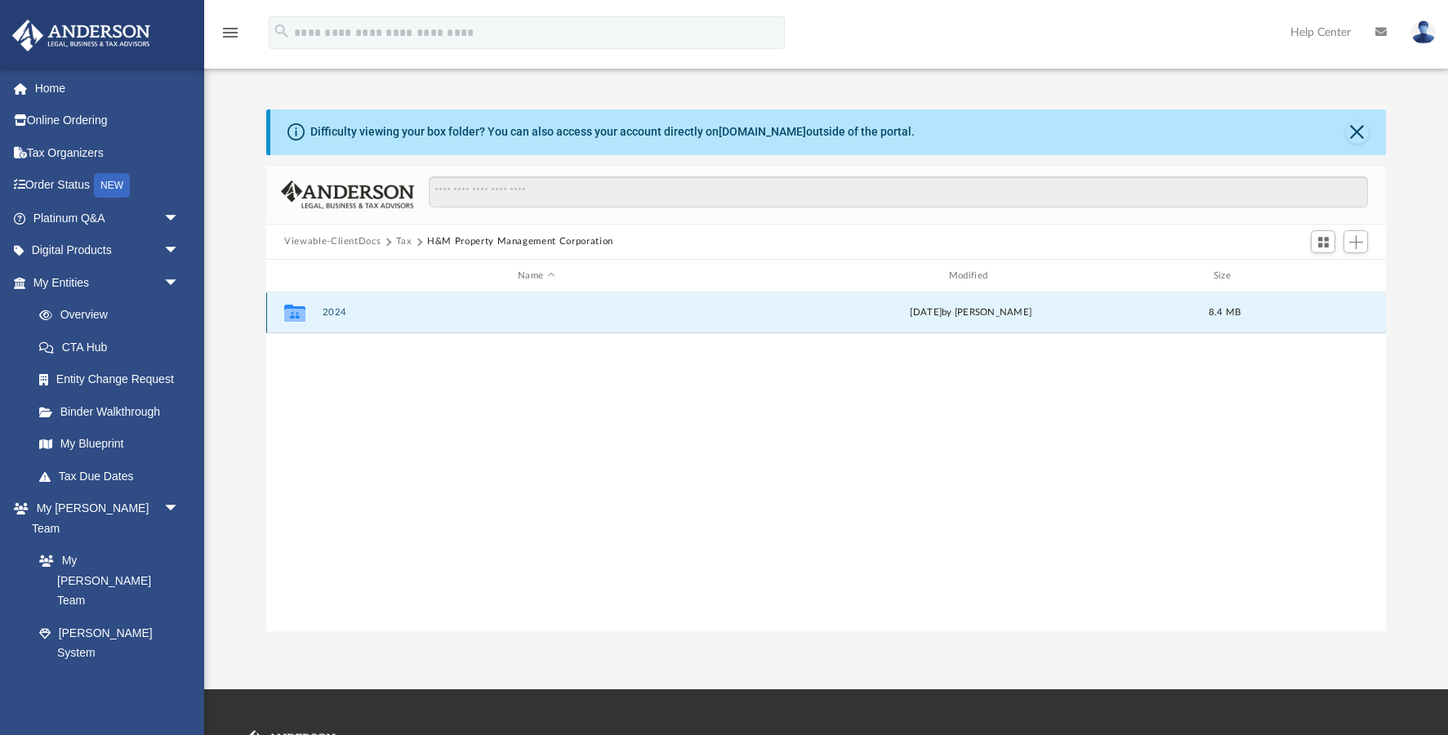
click at [336, 309] on button "2024" at bounding box center [537, 313] width 428 height 11
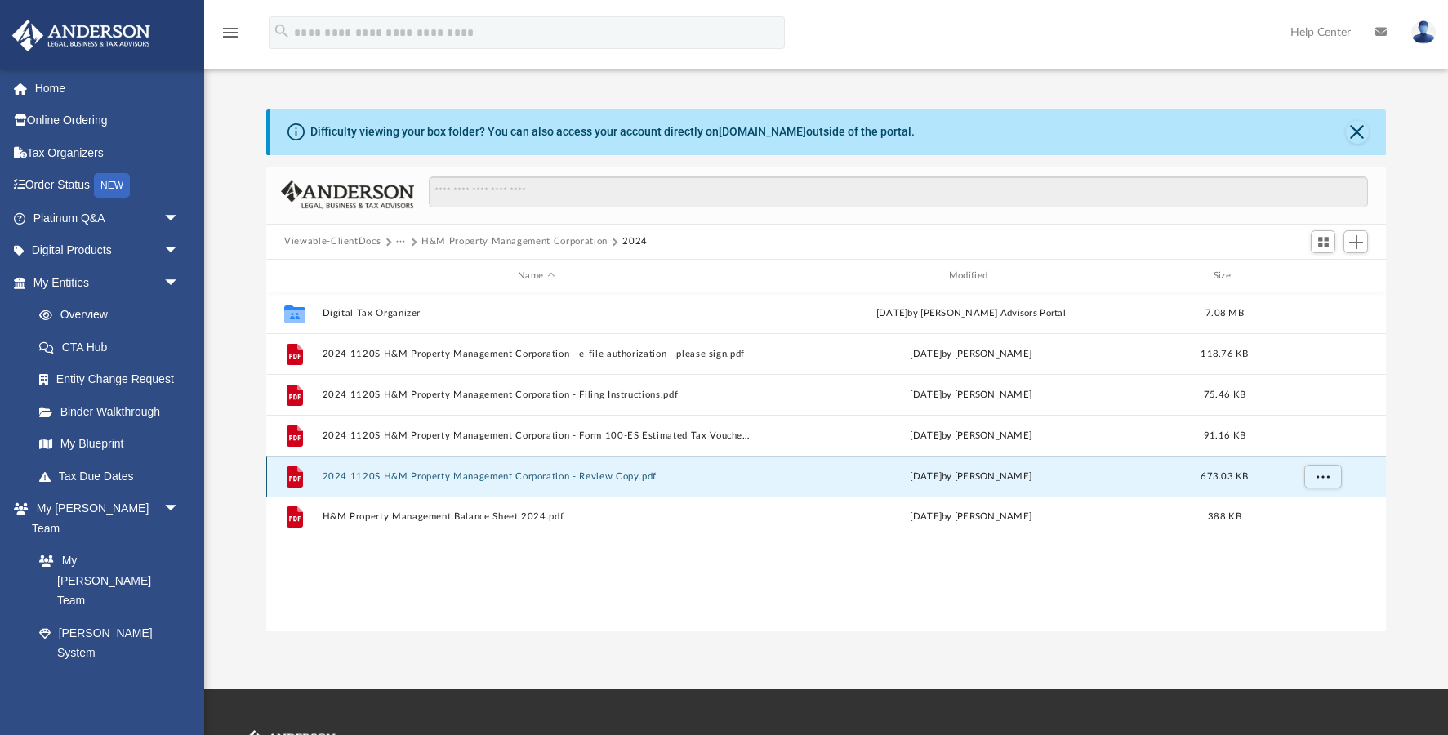
click at [537, 474] on button "2024 1120S H&M Property Management Corporation - Review Copy.pdf" at bounding box center [537, 476] width 428 height 11
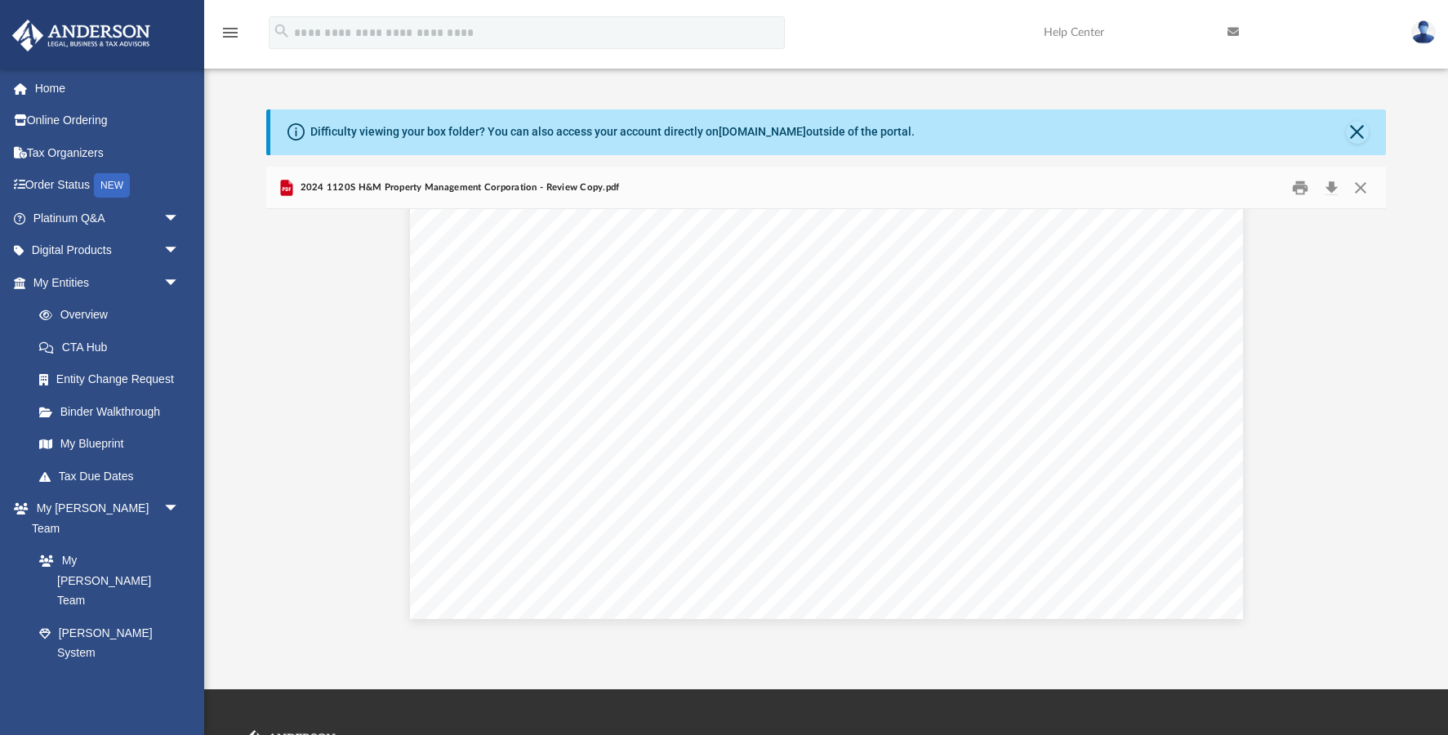
scroll to position [246, 0]
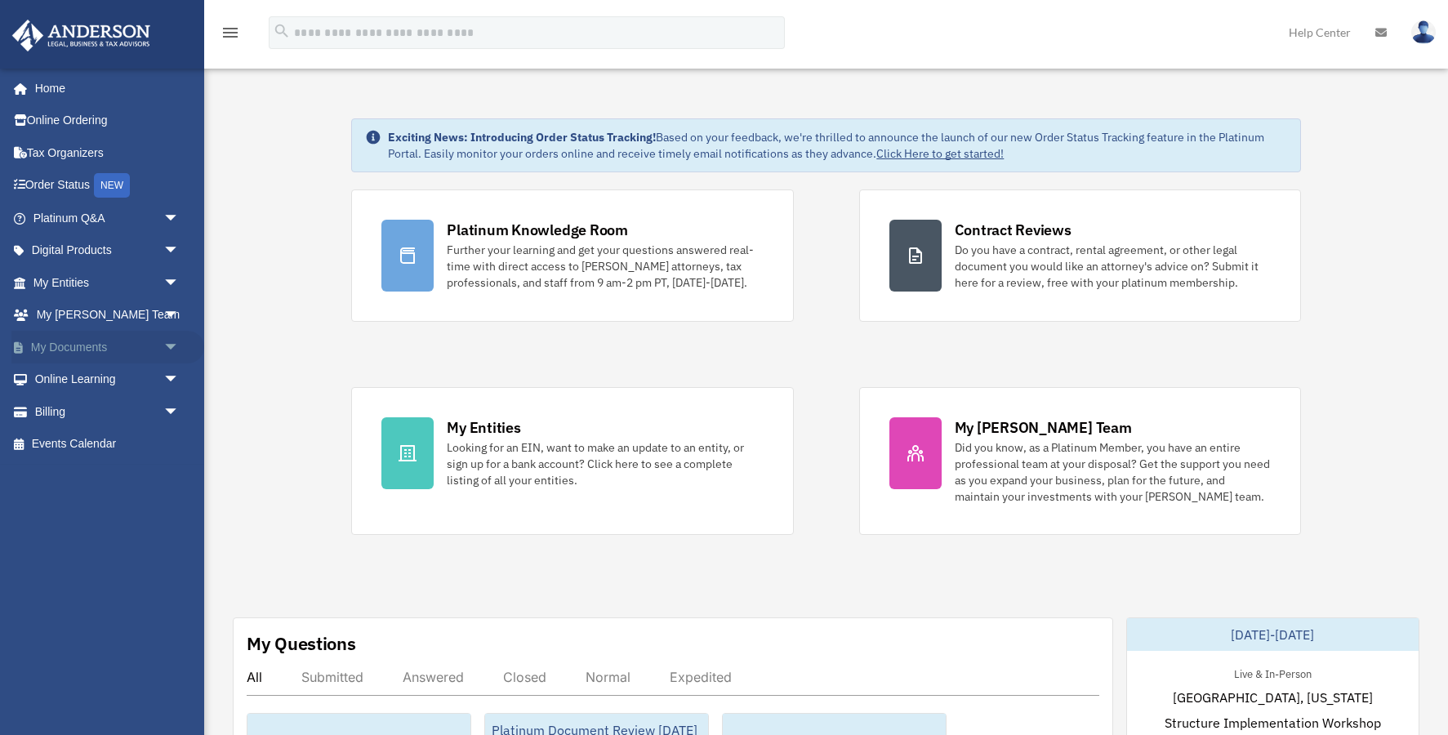
click at [175, 345] on span "arrow_drop_down" at bounding box center [179, 347] width 33 height 33
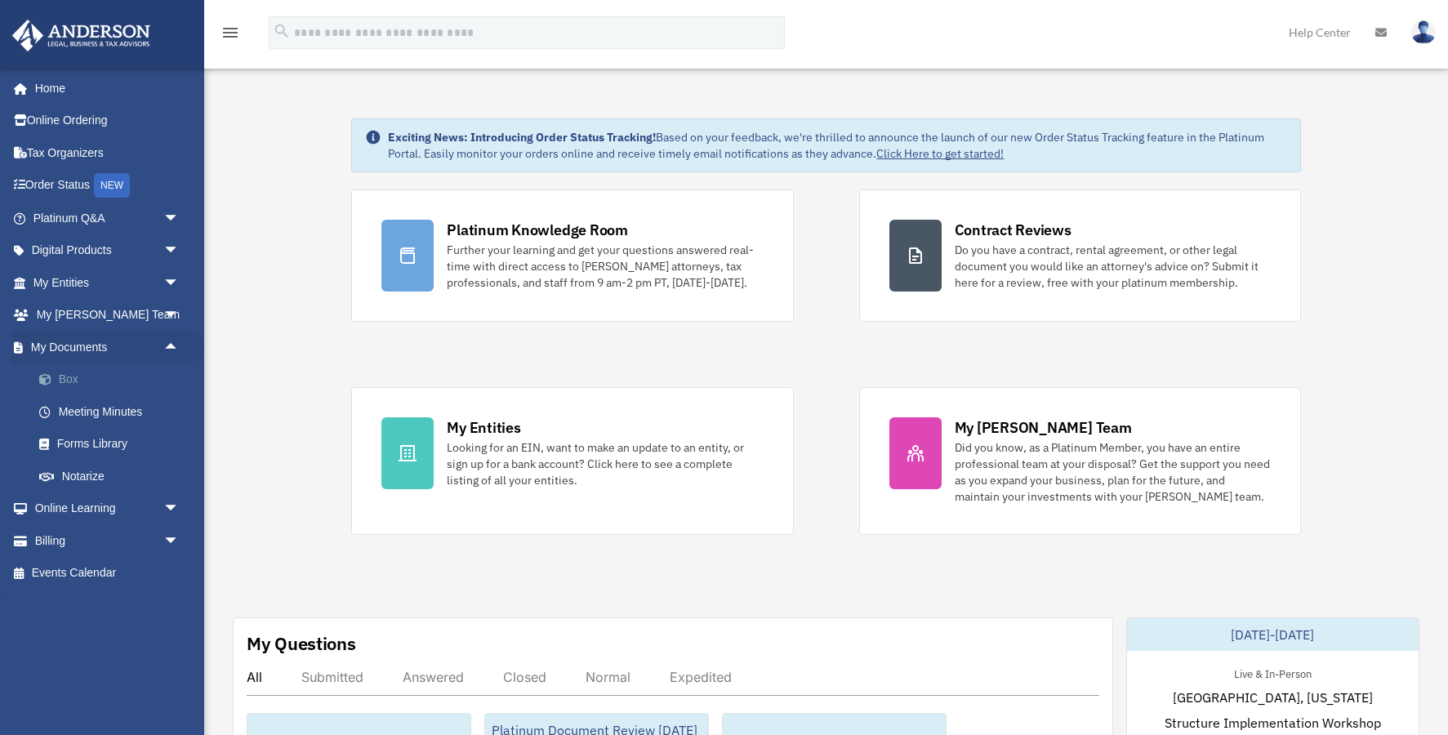
click at [78, 378] on link "Box" at bounding box center [113, 379] width 181 height 33
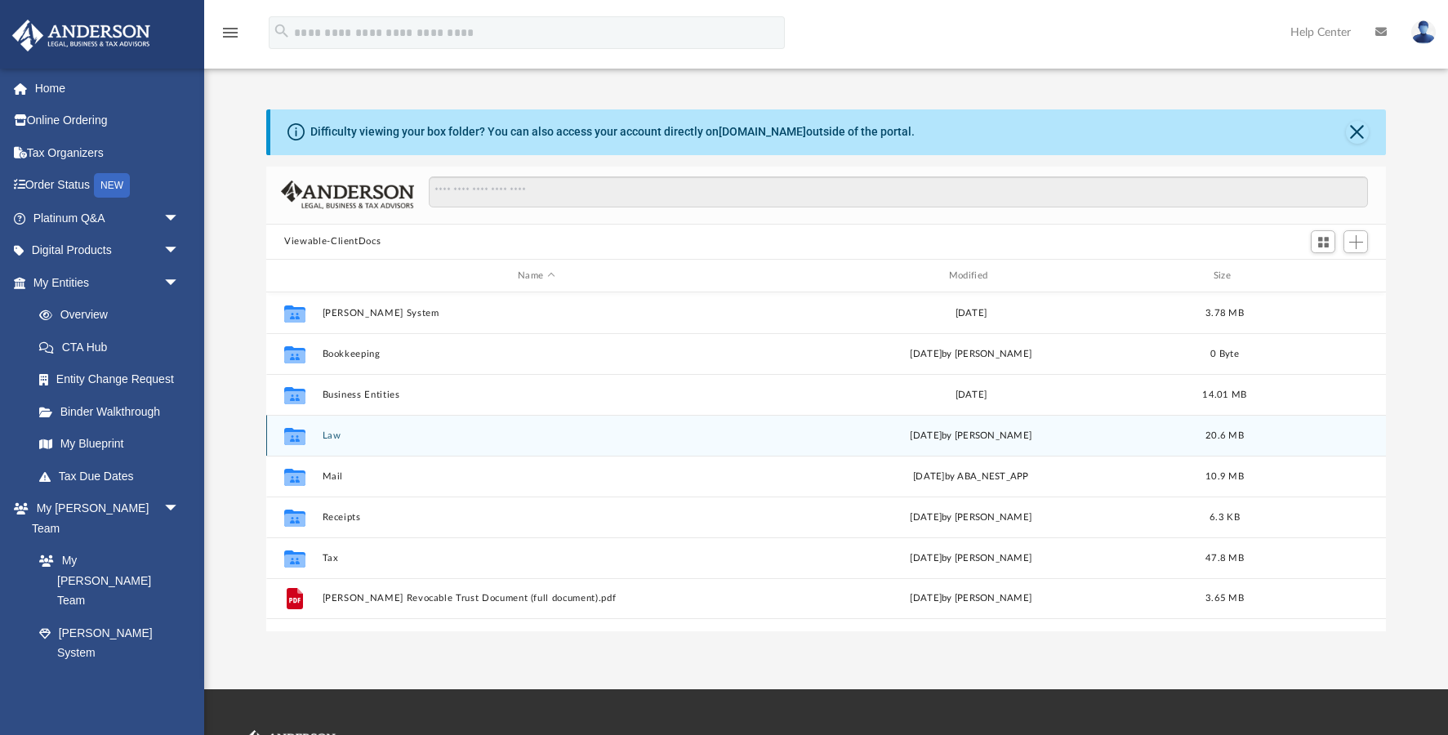
scroll to position [371, 1120]
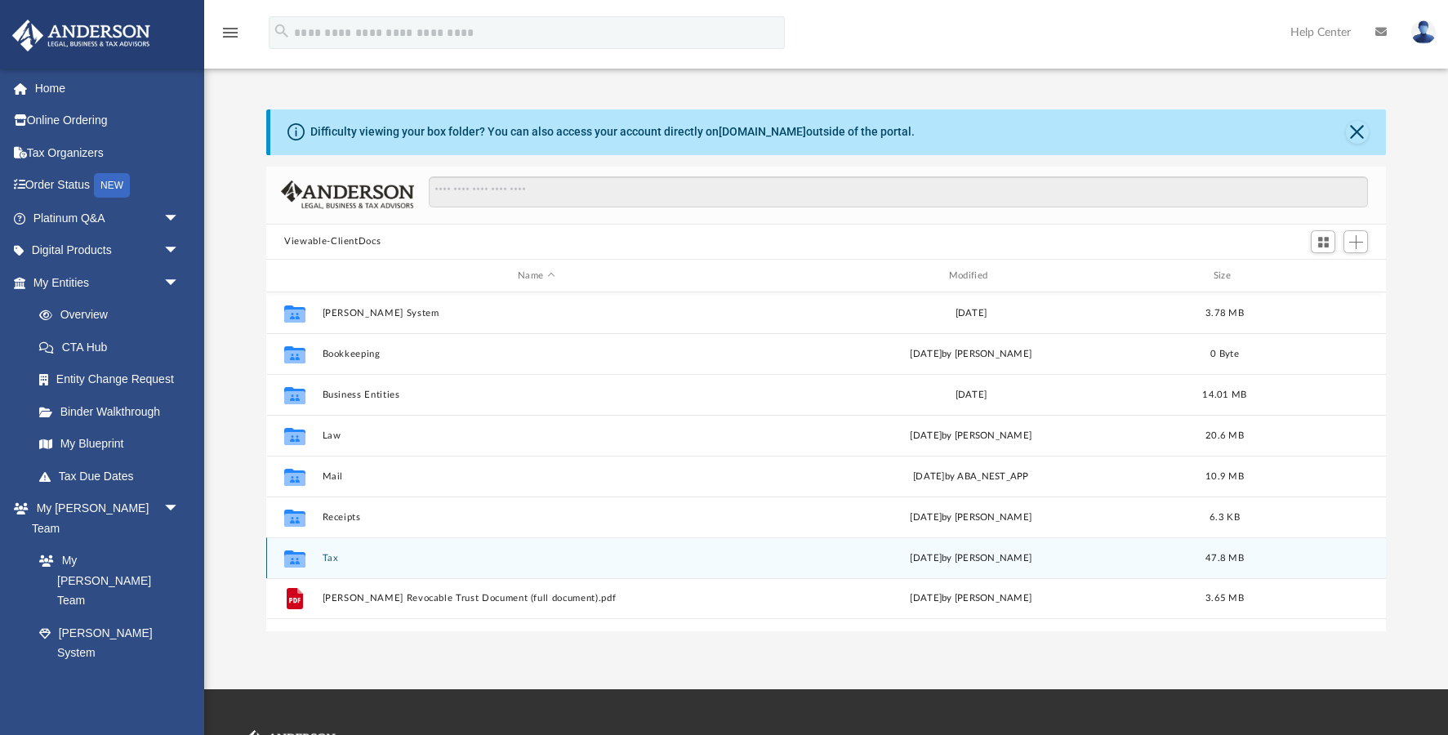
click at [330, 559] on button "Tax" at bounding box center [537, 558] width 428 height 11
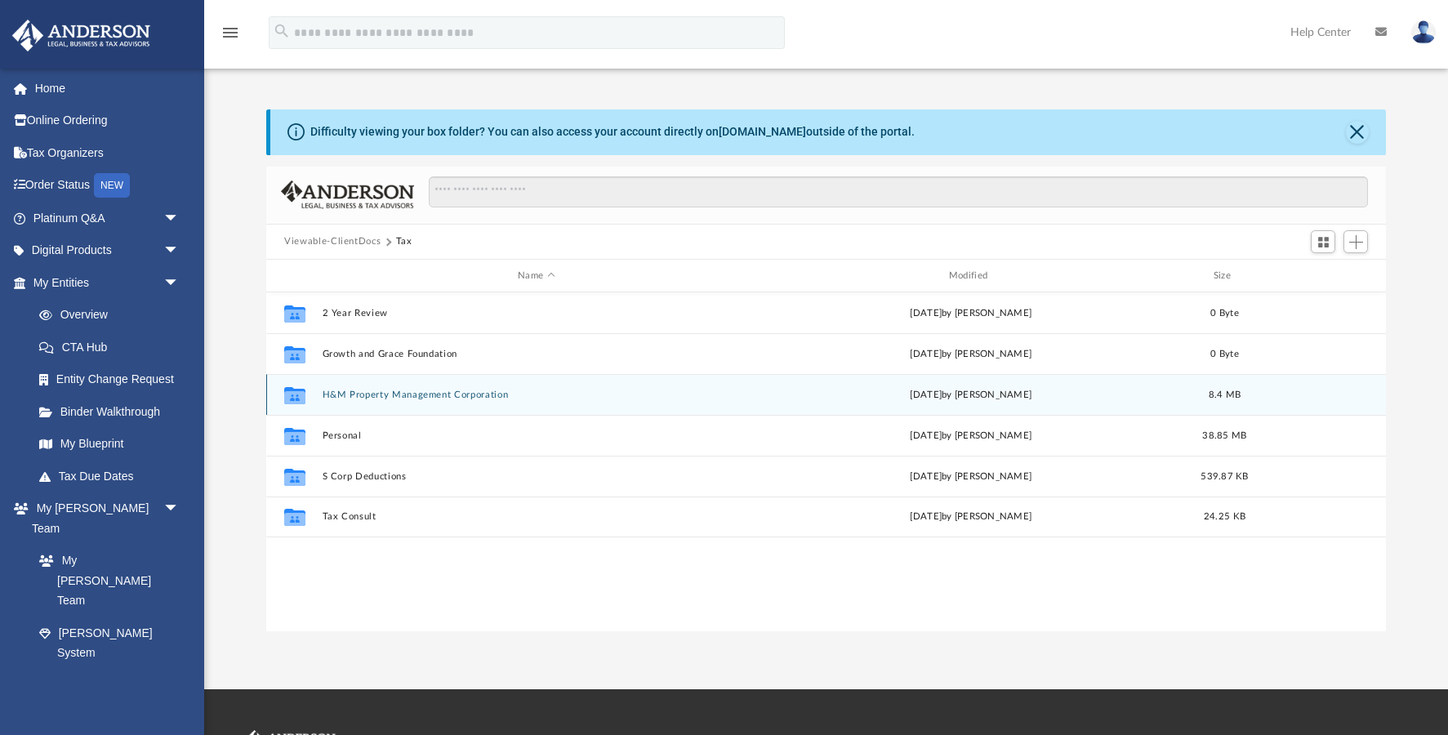
click at [417, 397] on button "H&M Property Management Corporation" at bounding box center [537, 395] width 428 height 11
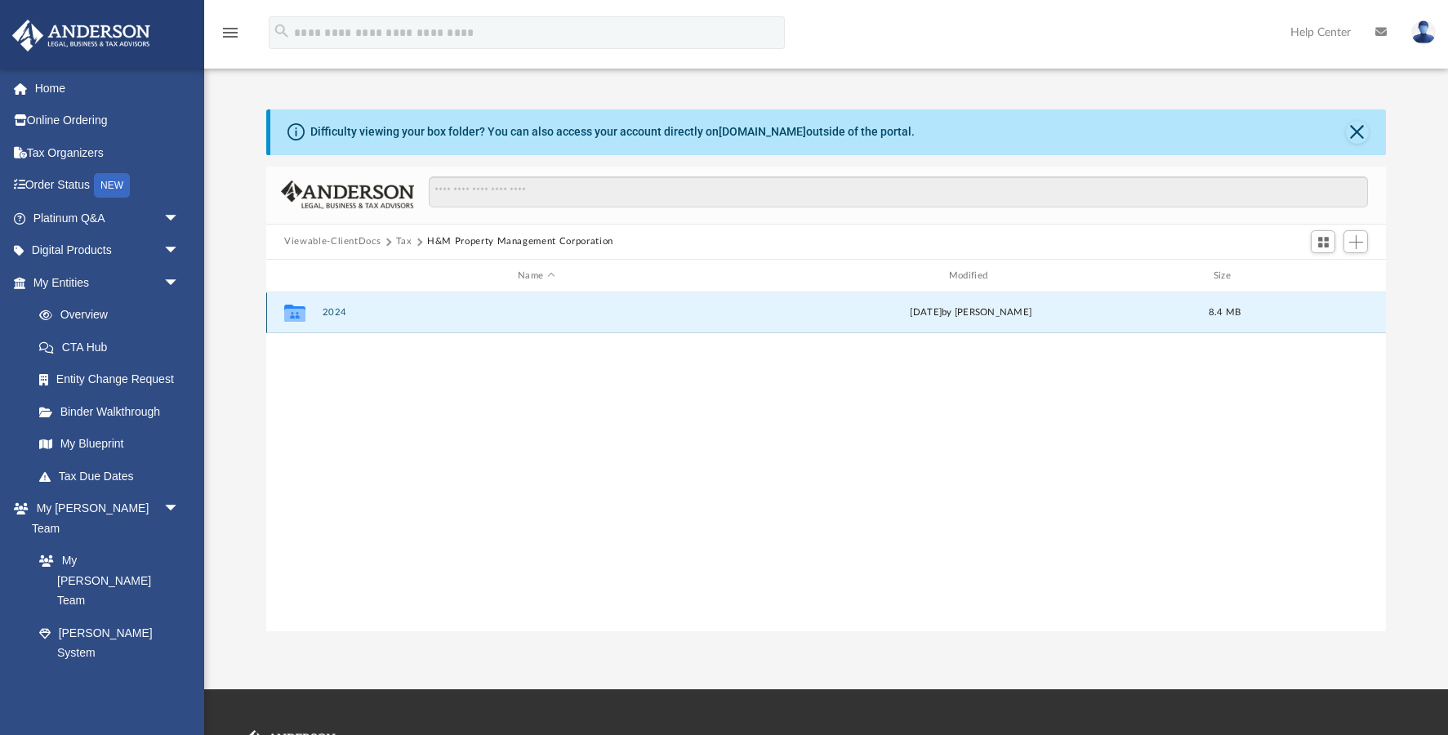
click at [366, 315] on button "2024" at bounding box center [537, 313] width 428 height 11
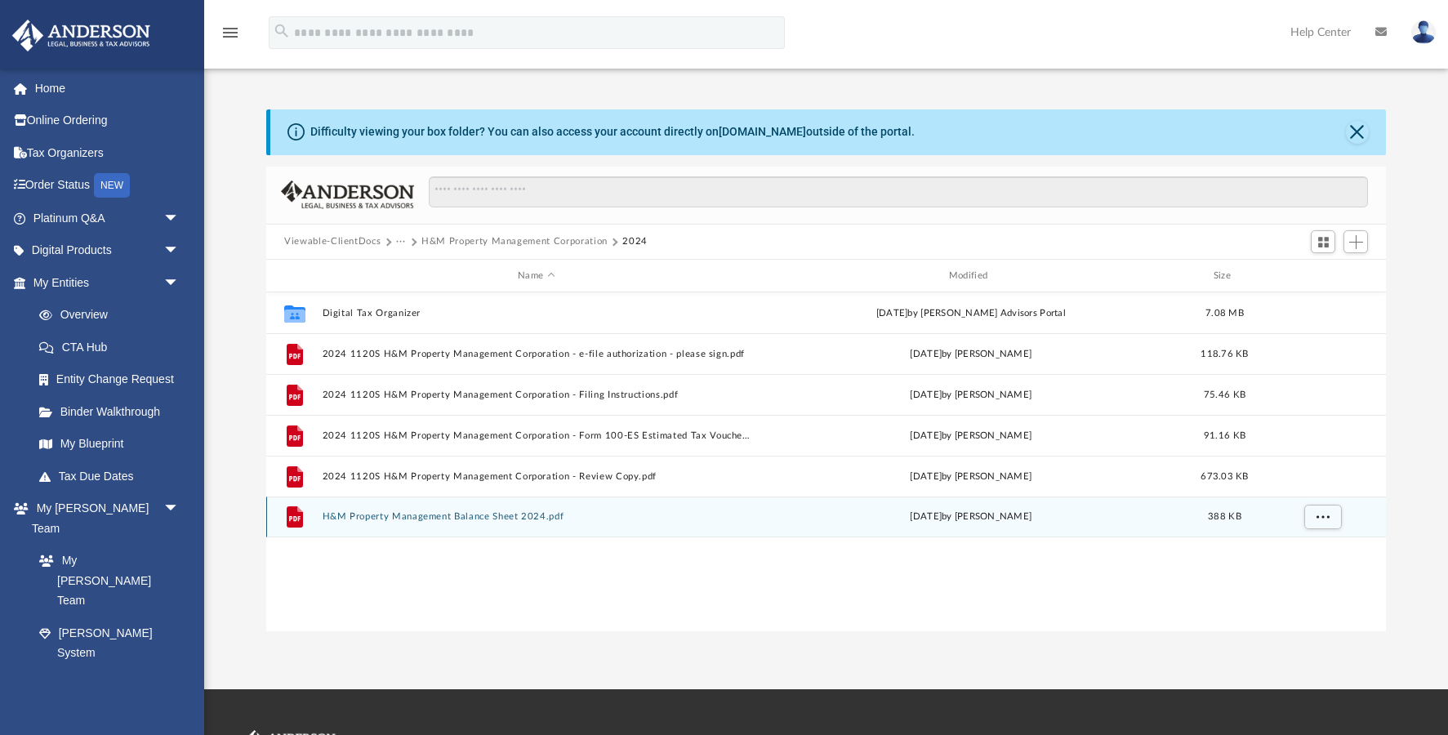
click at [415, 512] on button "H&M Property Management Balance Sheet 2024.pdf" at bounding box center [537, 517] width 428 height 11
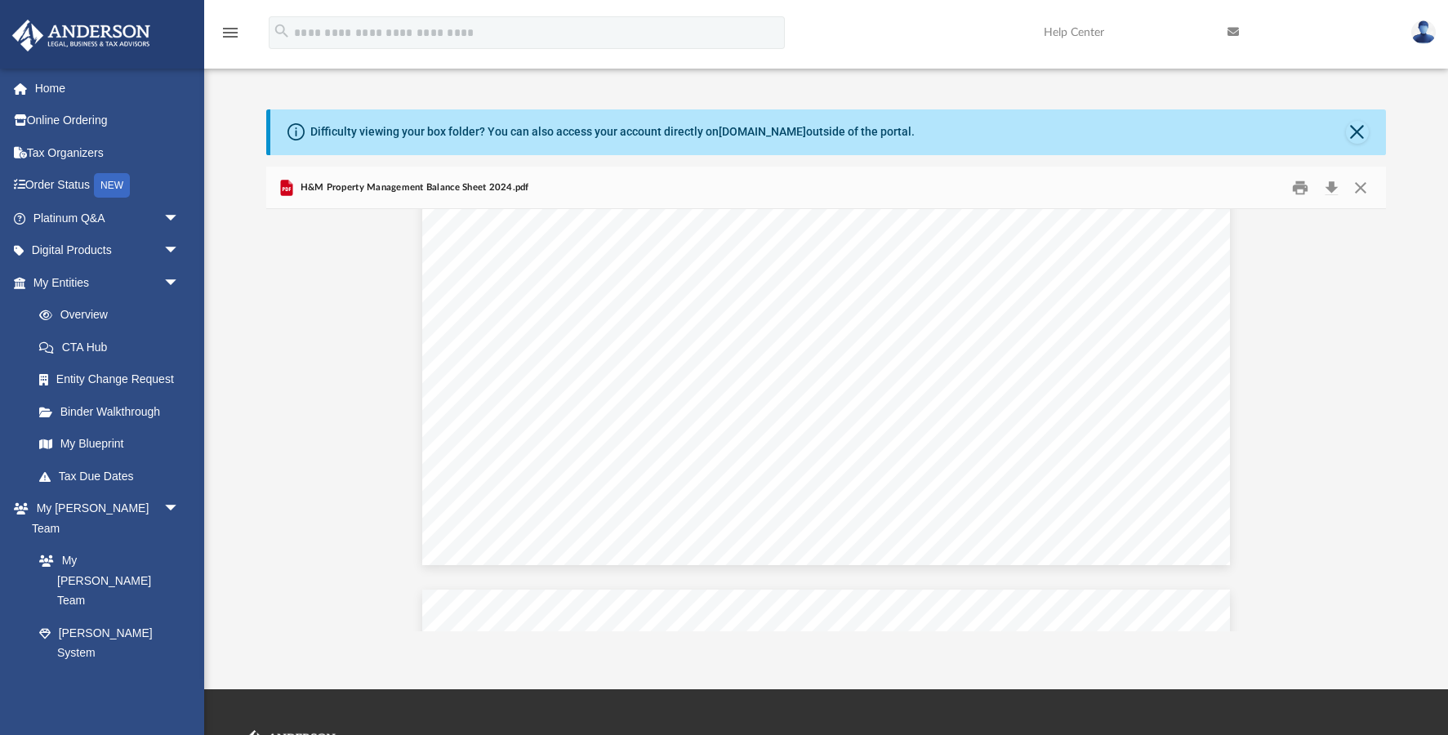
scroll to position [1768, 0]
